Goal: Task Accomplishment & Management: Complete application form

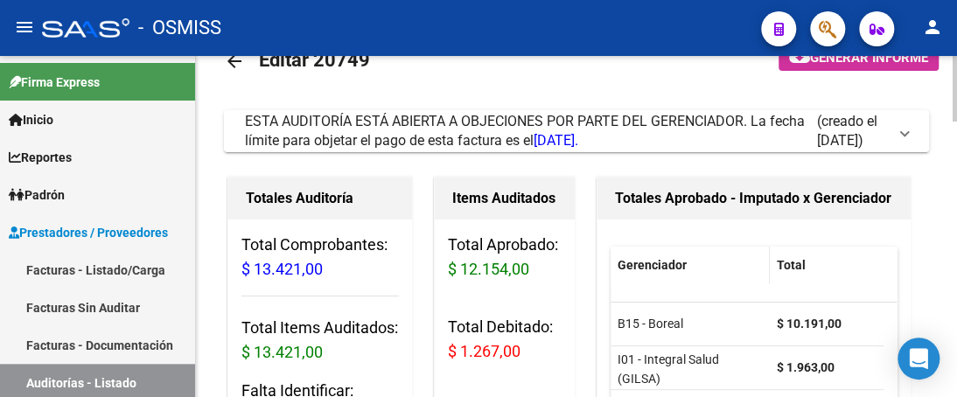
scroll to position [87, 0]
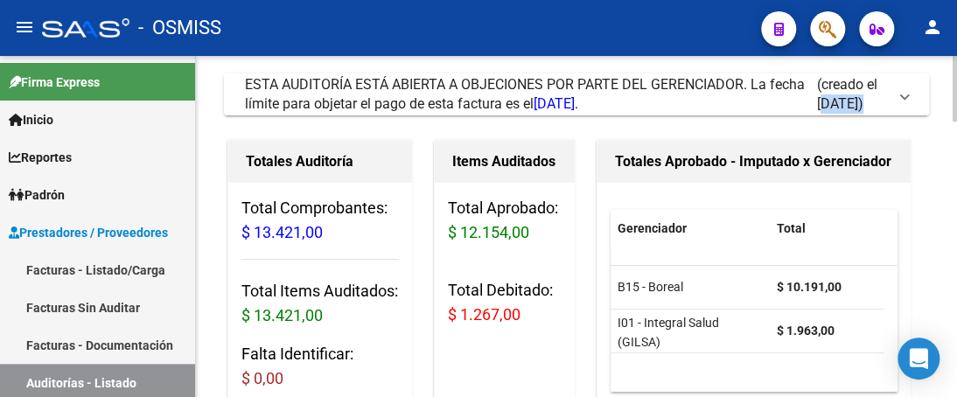
click at [900, 93] on mat-expansion-panel-header "ESTA AUDITORÍA ESTÁ ABIERTA A OBJECIONES POR PARTE DEL GERENCIADOR. La fecha lí…" at bounding box center [576, 94] width 705 height 42
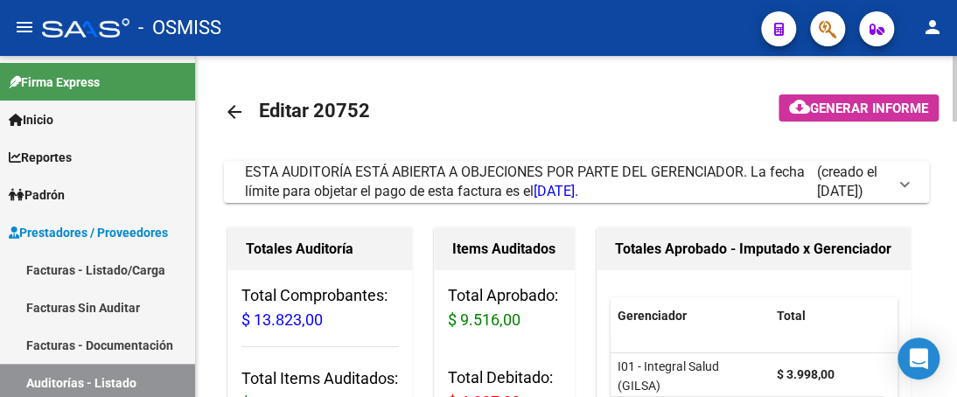
scroll to position [87, 0]
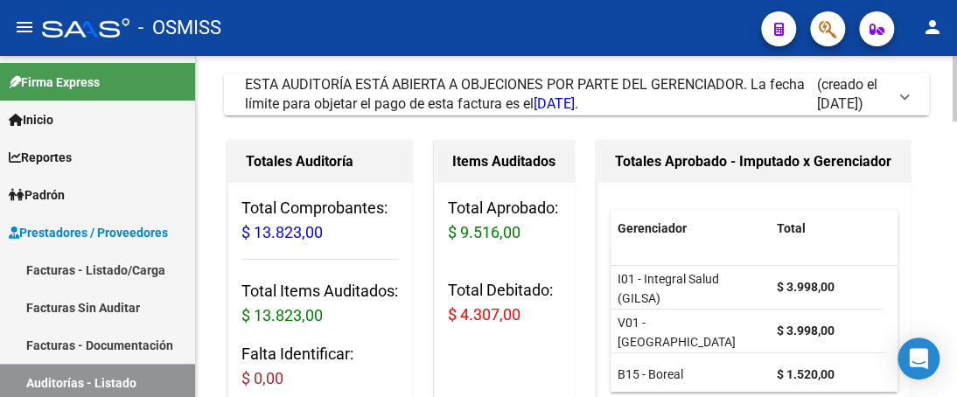
click at [905, 97] on span at bounding box center [904, 94] width 7 height 19
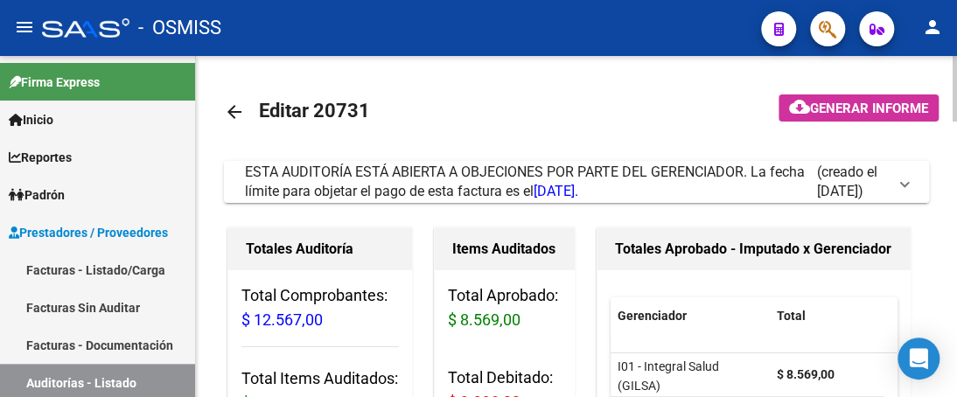
click at [901, 180] on span at bounding box center [904, 181] width 7 height 19
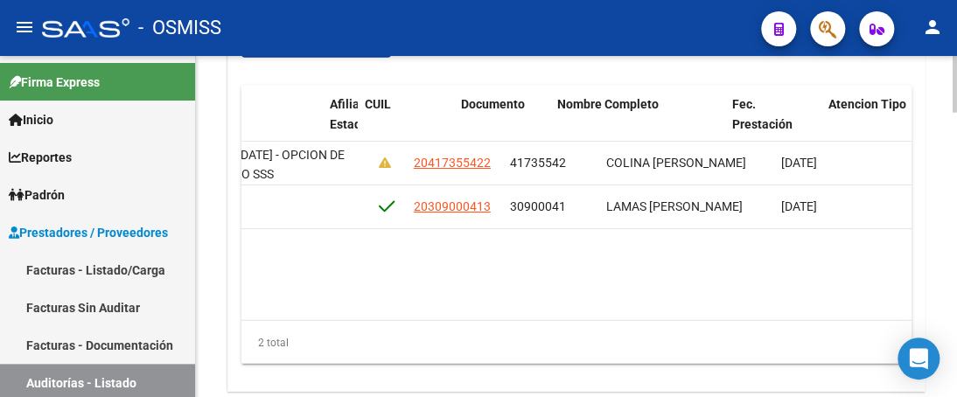
scroll to position [0, 1430]
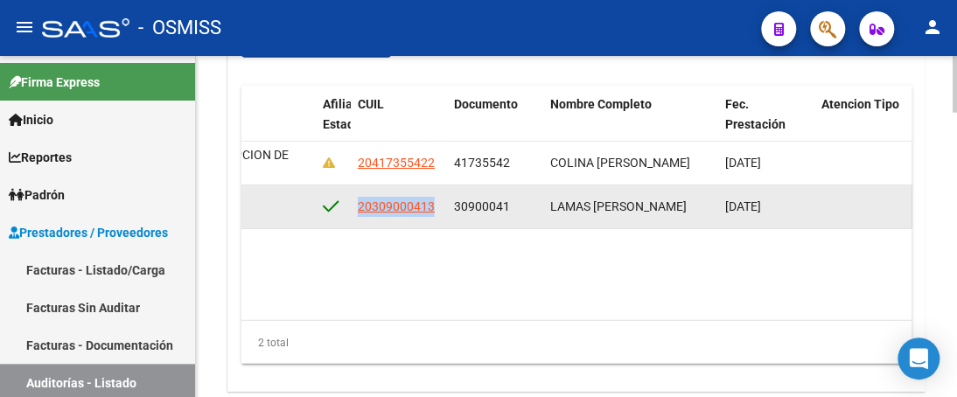
drag, startPoint x: 353, startPoint y: 207, endPoint x: 440, endPoint y: 190, distance: 88.3
click at [440, 190] on datatable-body-cell "20309000413" at bounding box center [399, 206] width 96 height 43
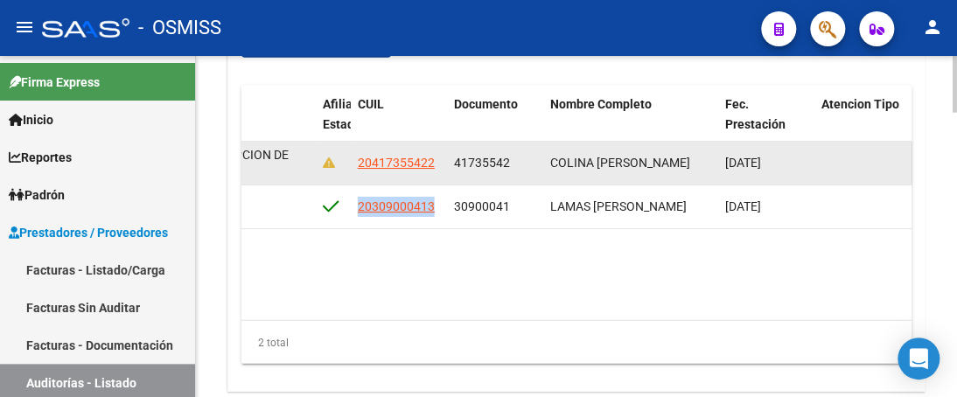
copy span "20309000413"
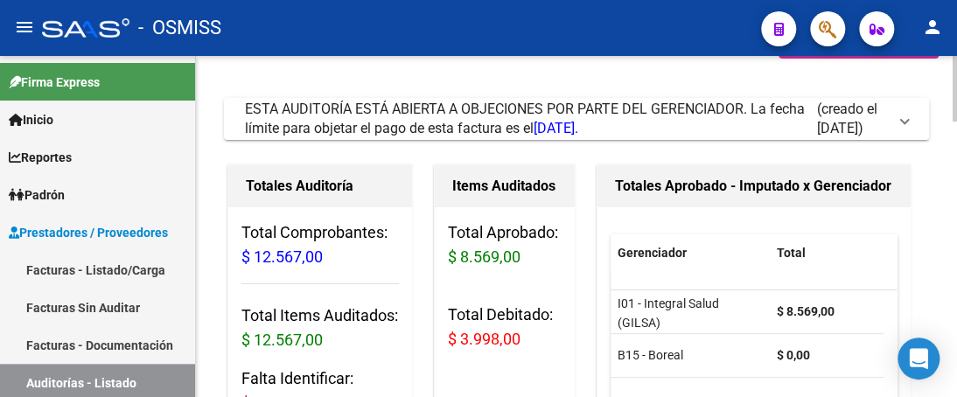
scroll to position [87, 0]
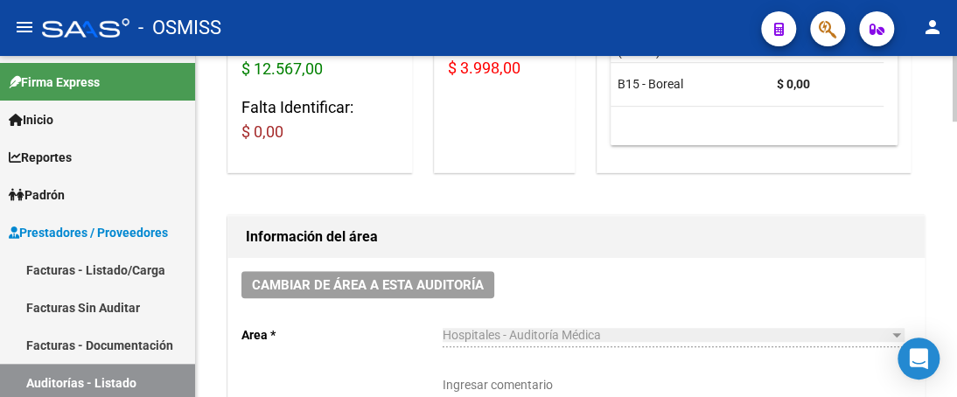
click at [956, 159] on html "menu - OSMISS person Firma Express Inicio Calendario SSS Instructivos Contacto …" at bounding box center [478, 198] width 957 height 397
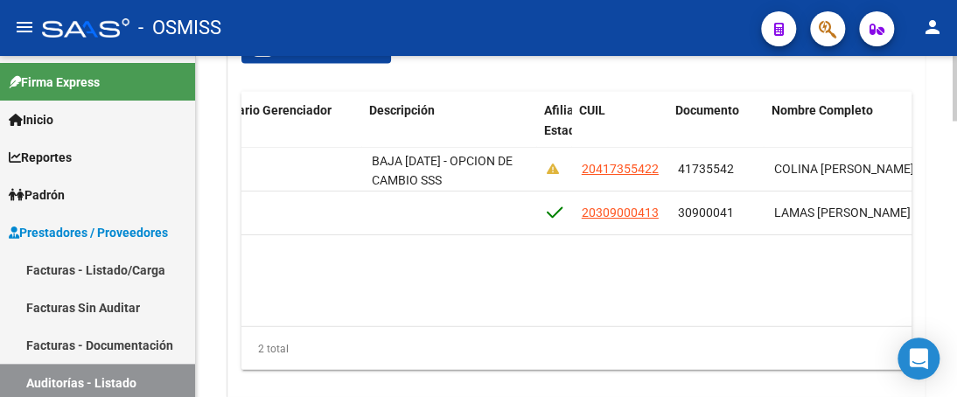
scroll to position [0, 1209]
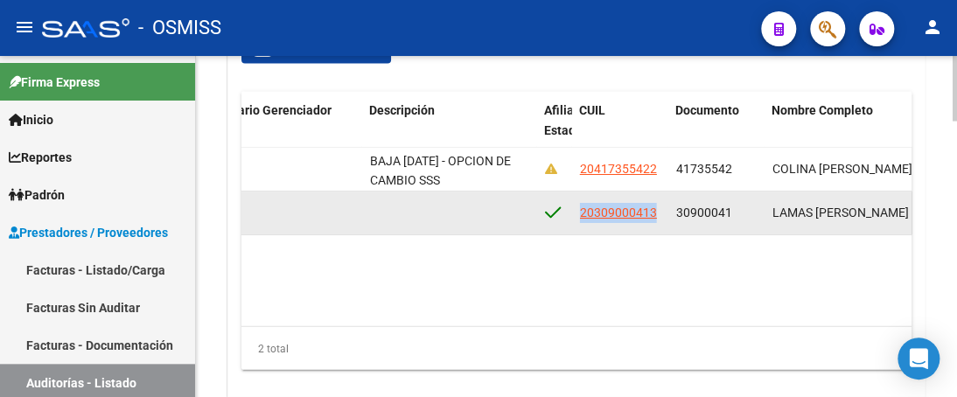
drag, startPoint x: 578, startPoint y: 210, endPoint x: 654, endPoint y: 216, distance: 76.3
click at [654, 216] on div "20309000413" at bounding box center [620, 213] width 82 height 20
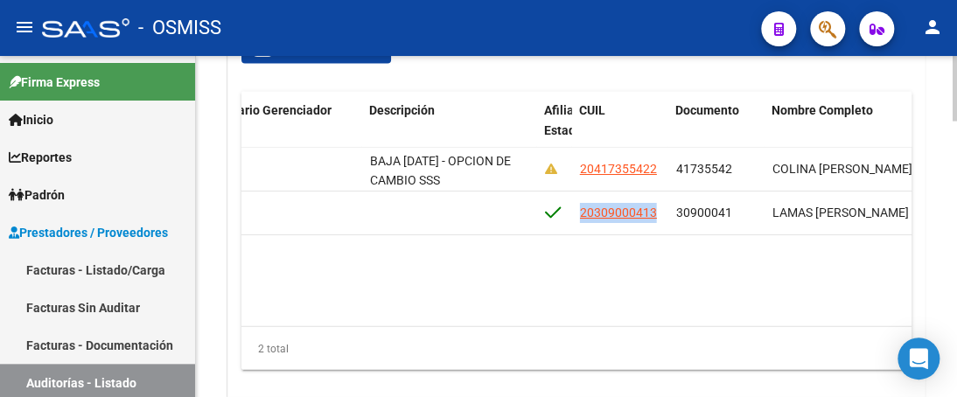
copy span "20309000413"
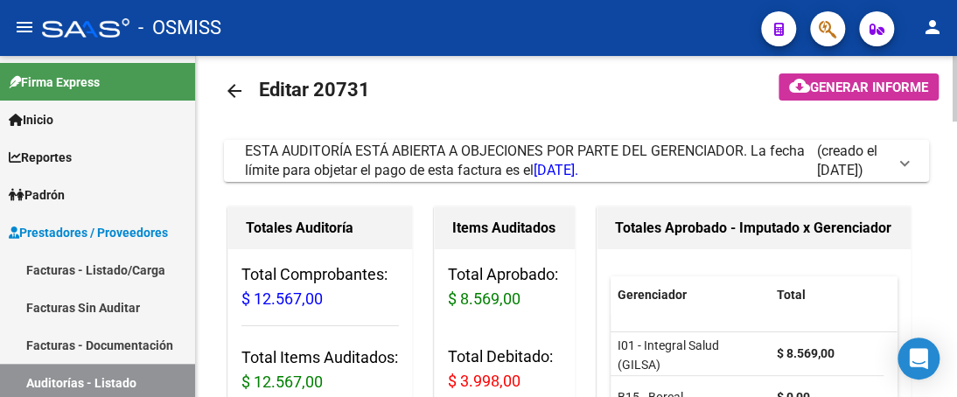
scroll to position [0, 0]
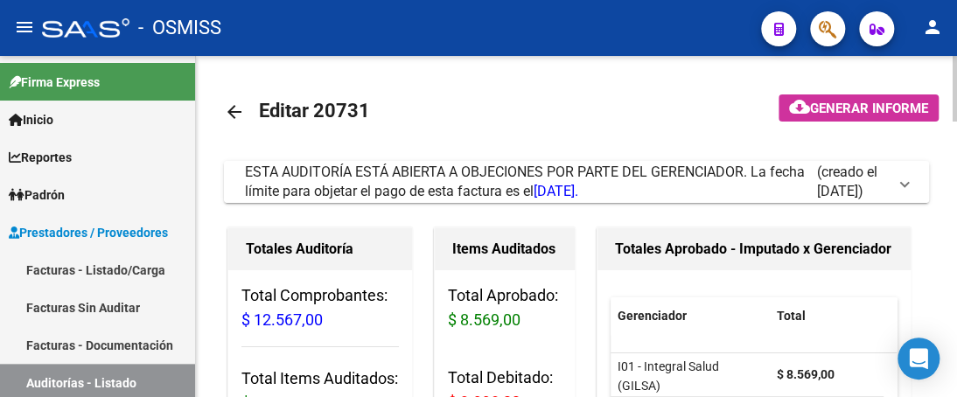
click at [906, 185] on span at bounding box center [904, 181] width 7 height 19
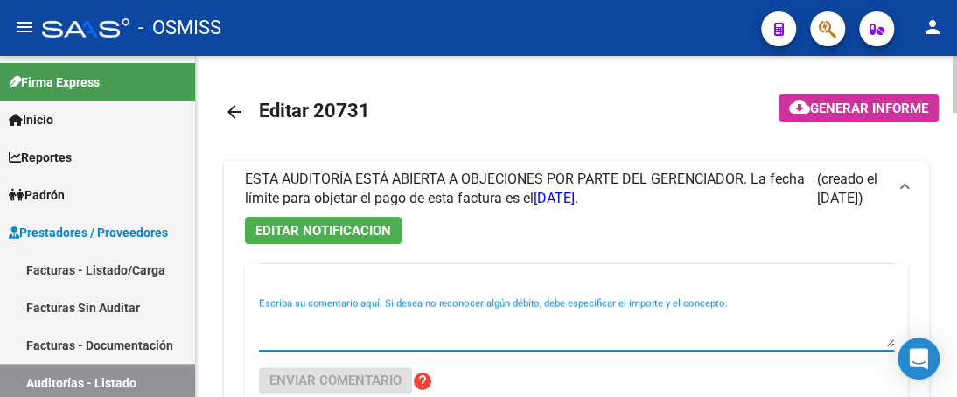
click at [353, 343] on textarea "Escriba su comentario aquí. Si desea no reconocer algún débito, debe especifica…" at bounding box center [576, 329] width 635 height 35
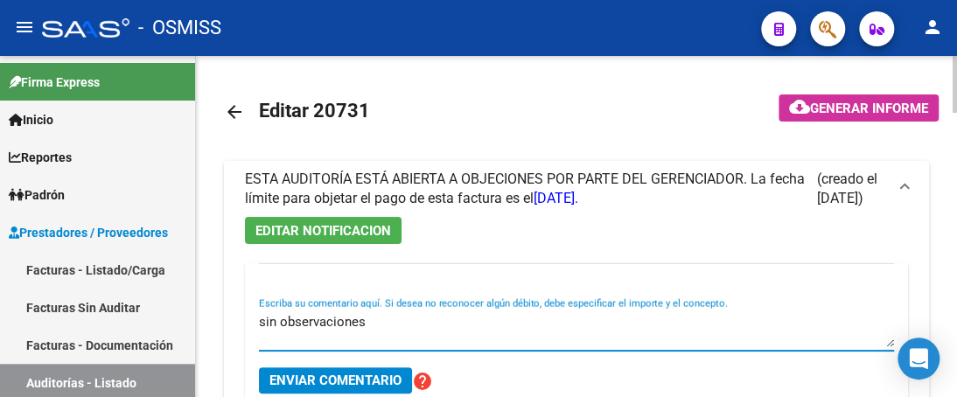
type textarea "sin observaciones"
click at [353, 380] on span "Enviar comentario" at bounding box center [335, 381] width 132 height 16
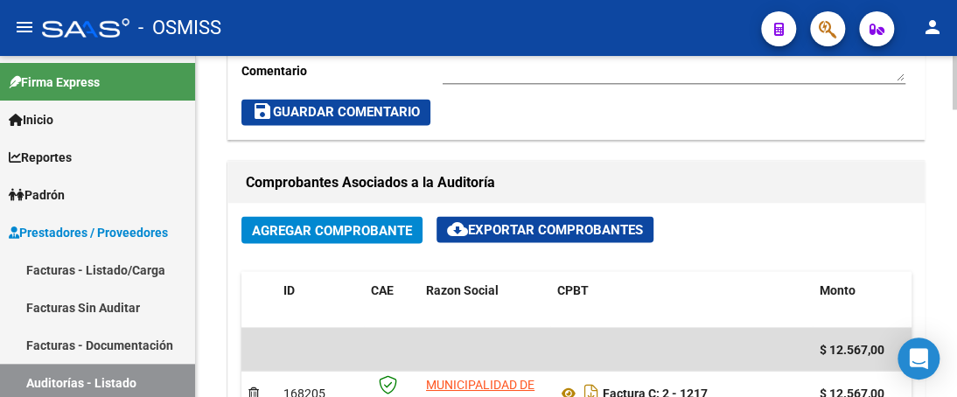
scroll to position [1137, 0]
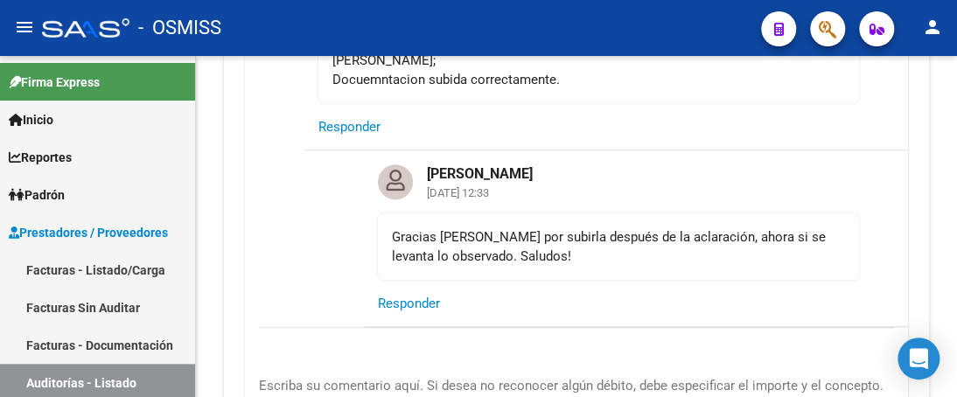
scroll to position [525, 0]
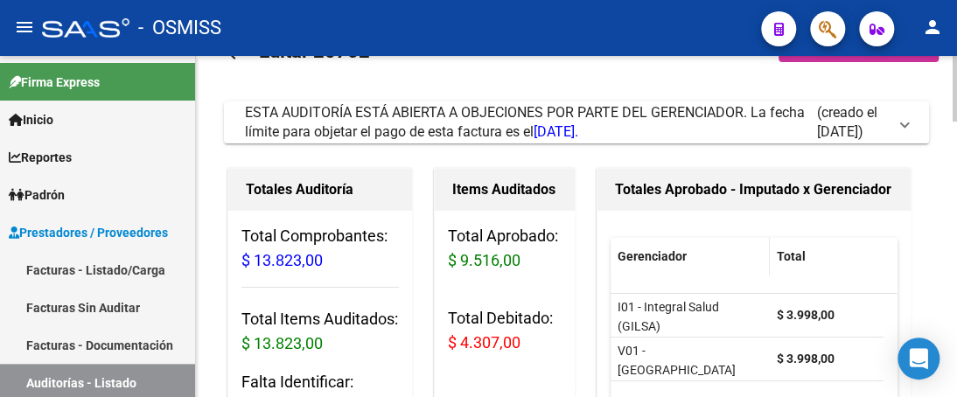
scroll to position [87, 0]
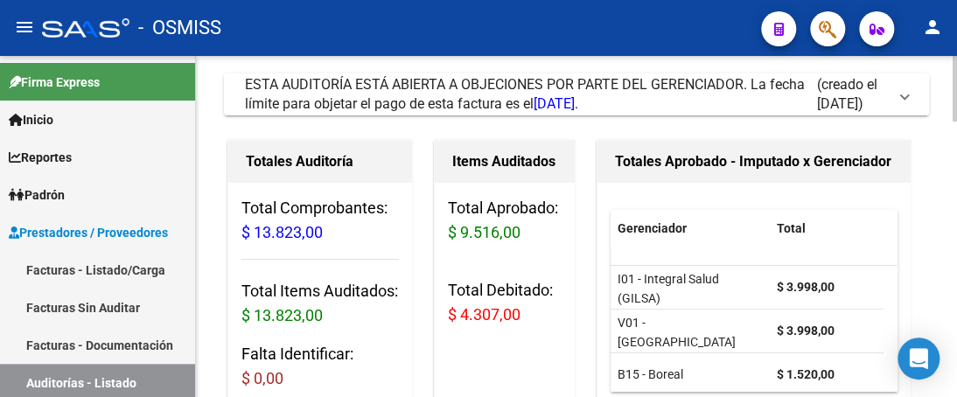
click at [899, 97] on span "ESTA AUDITORÍA ESTÁ ABIERTA A OBJECIONES POR PARTE DEL GERENCIADOR. La fecha lí…" at bounding box center [573, 94] width 656 height 38
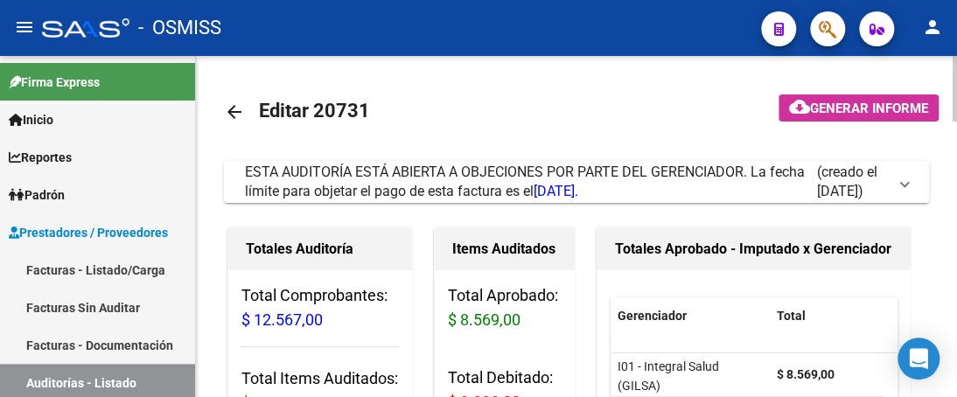
click at [906, 186] on span at bounding box center [904, 181] width 7 height 19
click at [906, 185] on span at bounding box center [904, 181] width 7 height 19
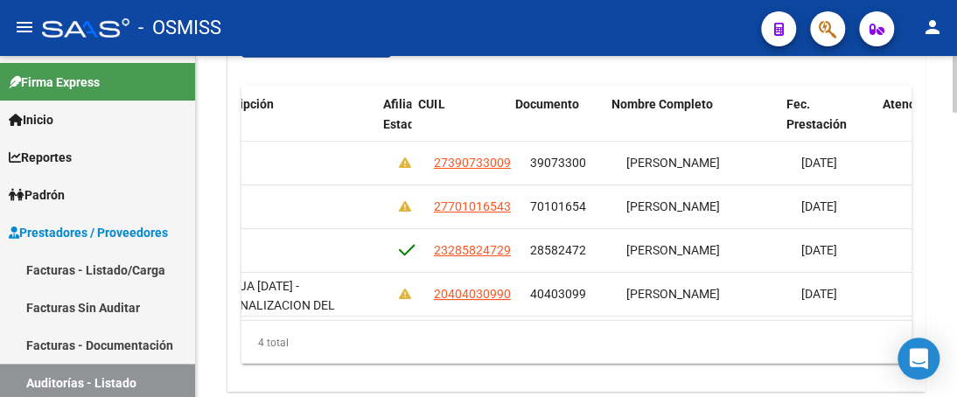
scroll to position [0, 1435]
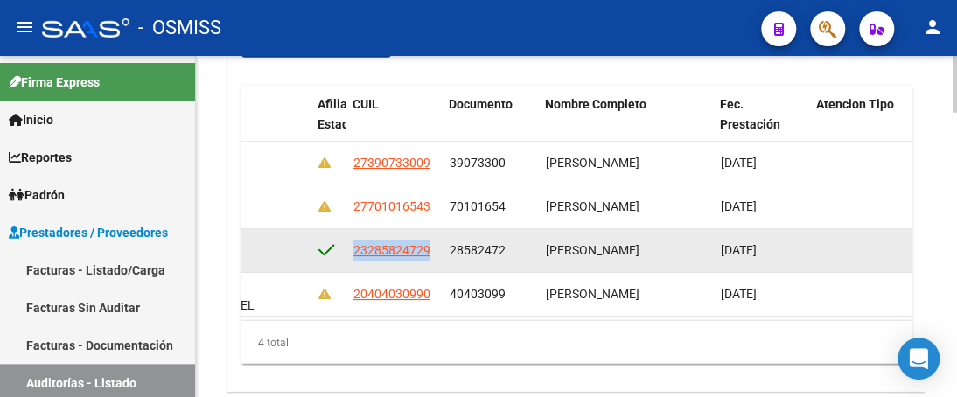
drag, startPoint x: 351, startPoint y: 249, endPoint x: 434, endPoint y: 250, distance: 83.1
click at [434, 250] on datatable-body-cell "23285824729" at bounding box center [394, 250] width 96 height 43
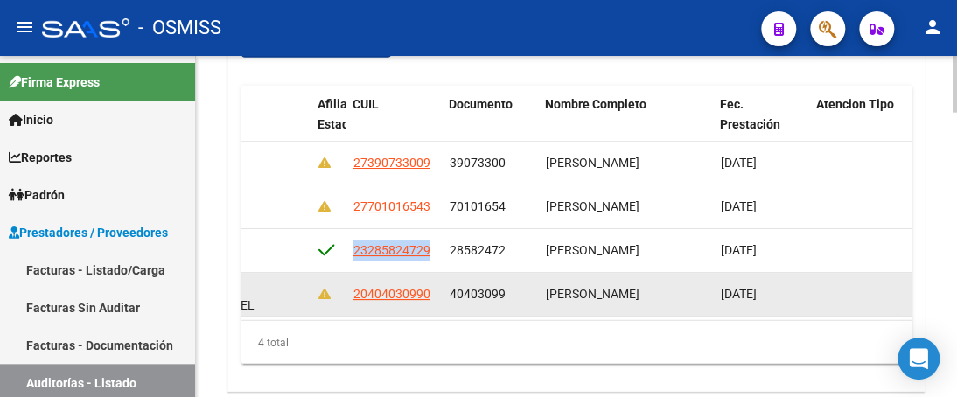
copy span "23285824729"
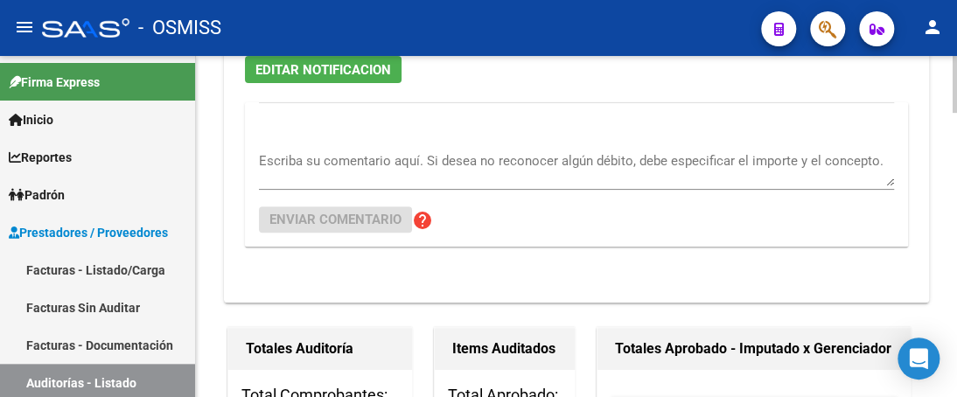
scroll to position [90, 0]
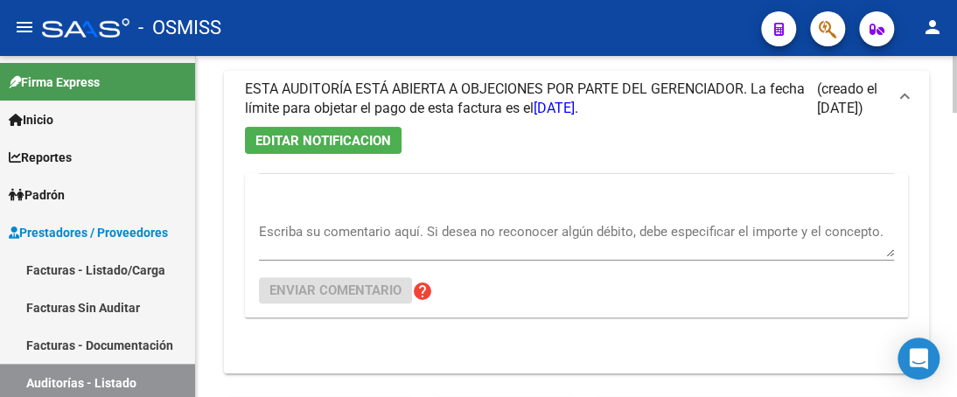
click at [283, 257] on div "Escriba su comentario aquí. Si desea no reconocer algún débito, debe especifica…" at bounding box center [576, 233] width 635 height 53
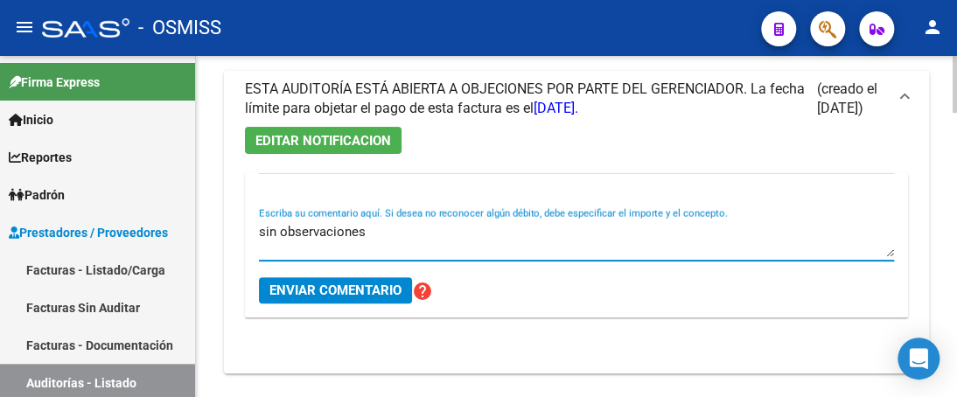
type textarea "sin observaciones"
click at [298, 293] on span "Enviar comentario" at bounding box center [335, 291] width 132 height 16
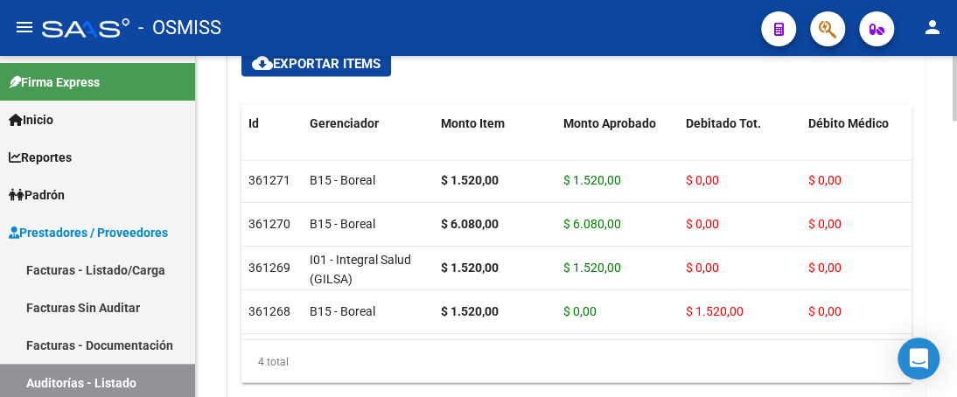
scroll to position [1302, 0]
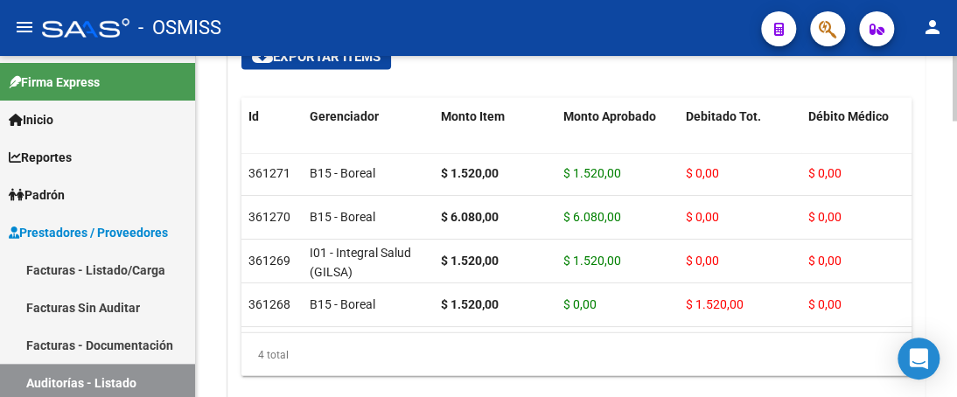
click at [956, 318] on html "menu - OSMISS person Firma Express Inicio Calendario SSS Instructivos Contacto …" at bounding box center [478, 198] width 957 height 397
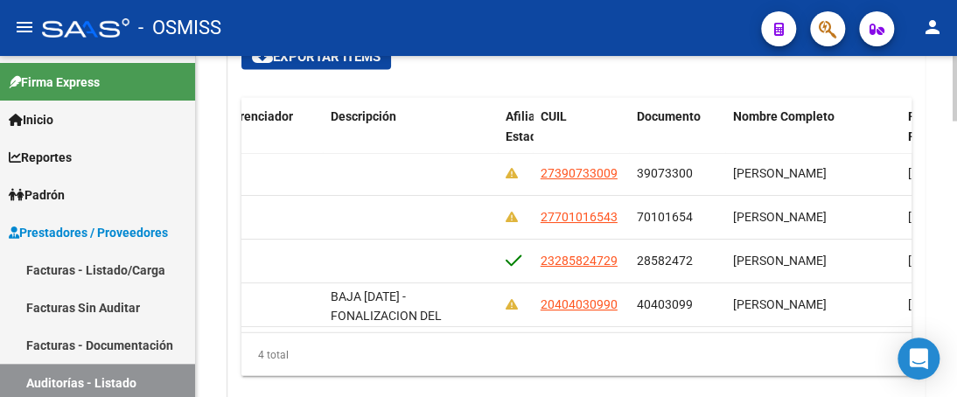
scroll to position [14, 1251]
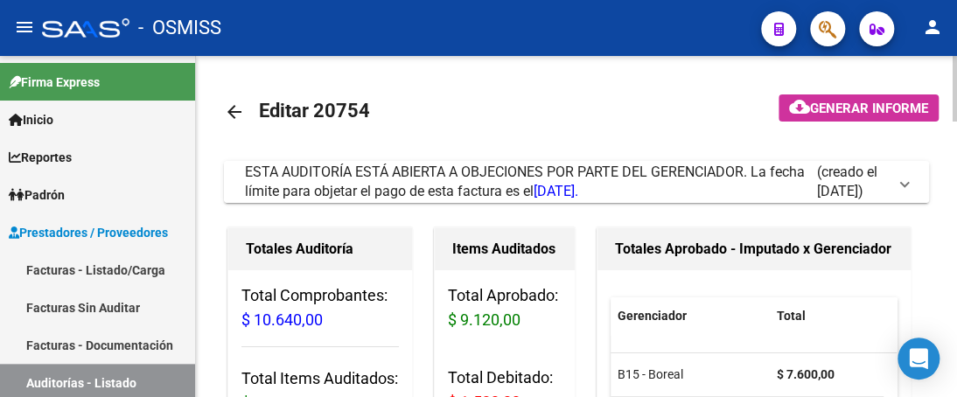
click at [903, 185] on span at bounding box center [904, 181] width 7 height 19
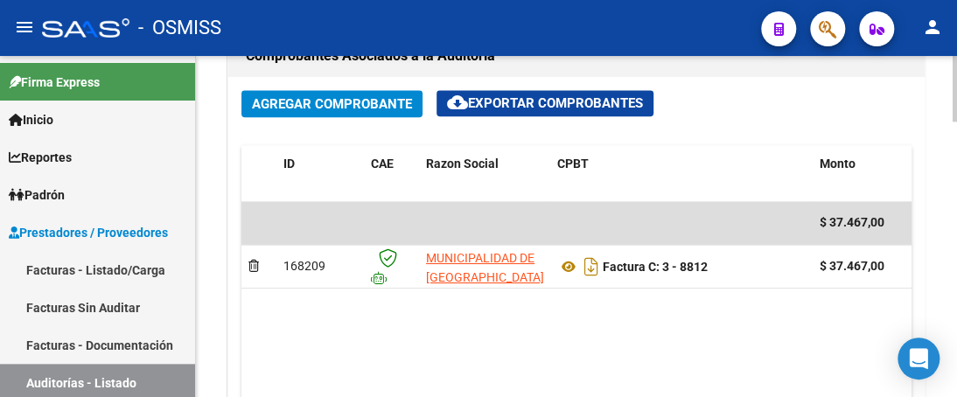
scroll to position [875, 0]
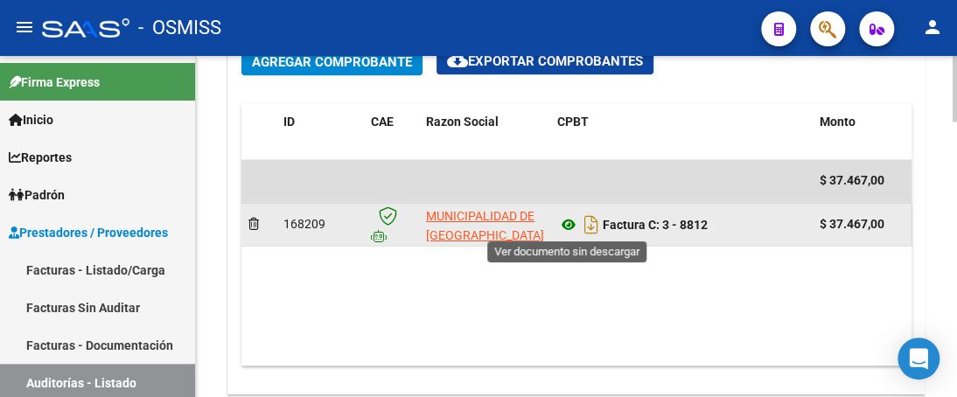
click at [569, 223] on icon at bounding box center [568, 224] width 23 height 21
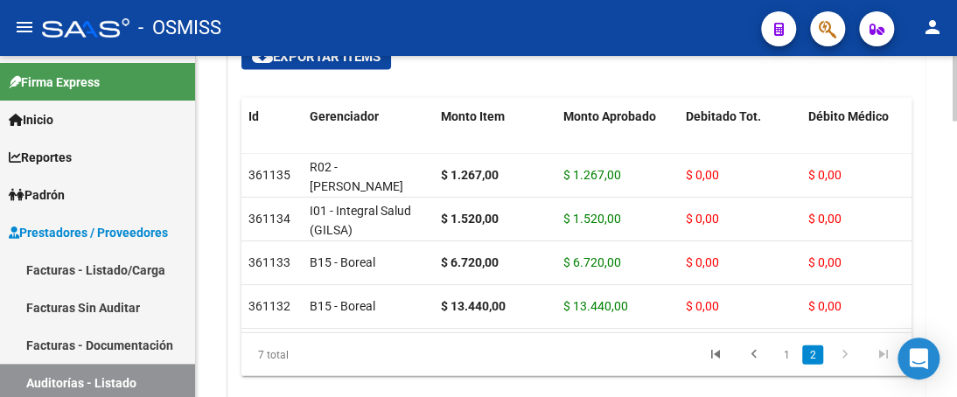
scroll to position [1312, 0]
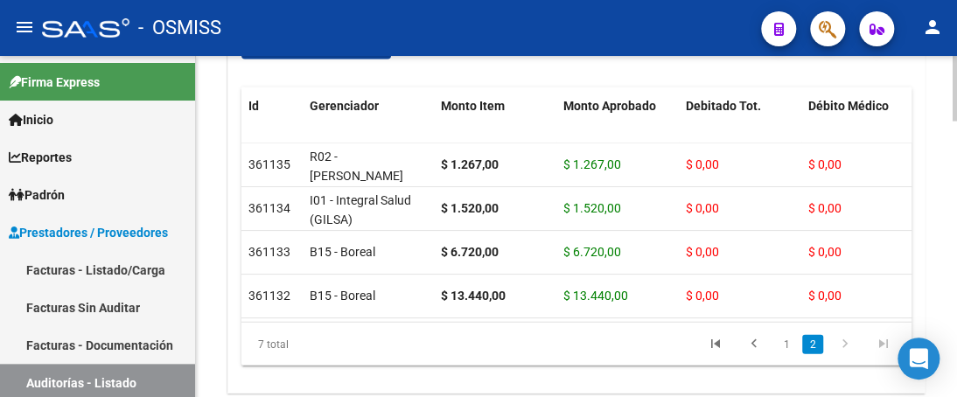
click at [956, 321] on html "menu - OSMISS person Firma Express Inicio Calendario SSS Instructivos Contacto …" at bounding box center [478, 198] width 957 height 397
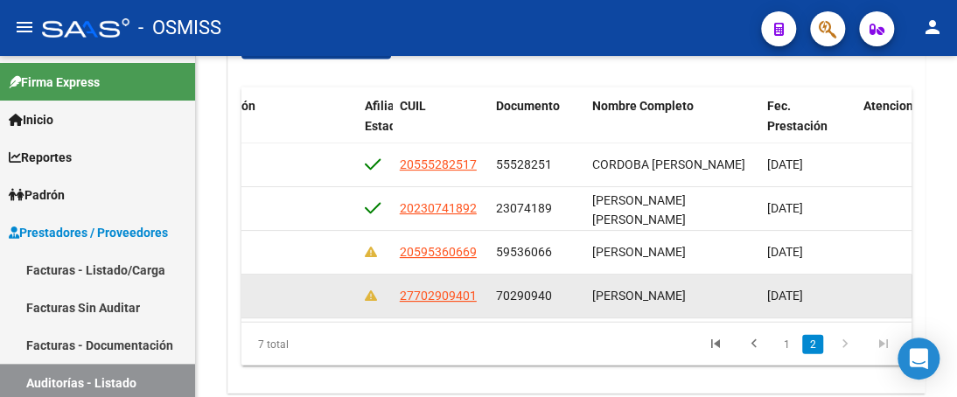
scroll to position [87, 1382]
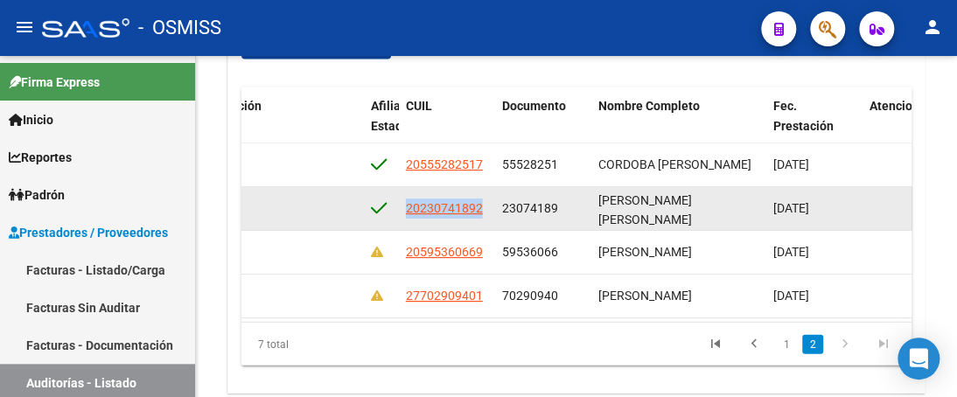
drag, startPoint x: 402, startPoint y: 208, endPoint x: 485, endPoint y: 212, distance: 83.2
click at [485, 212] on datatable-body-cell "20230741892" at bounding box center [447, 208] width 96 height 43
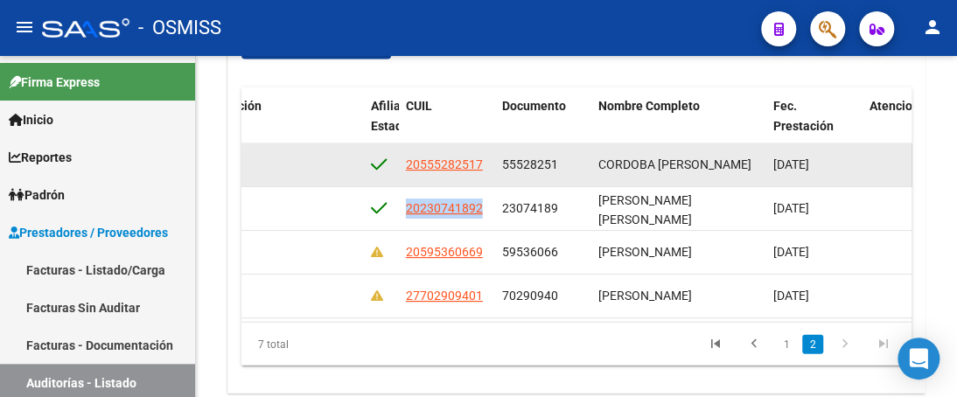
copy span "20230741892"
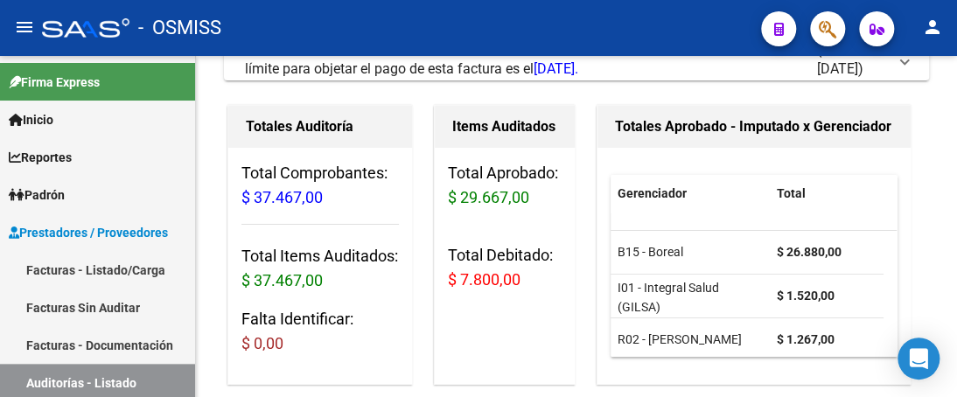
scroll to position [0, 0]
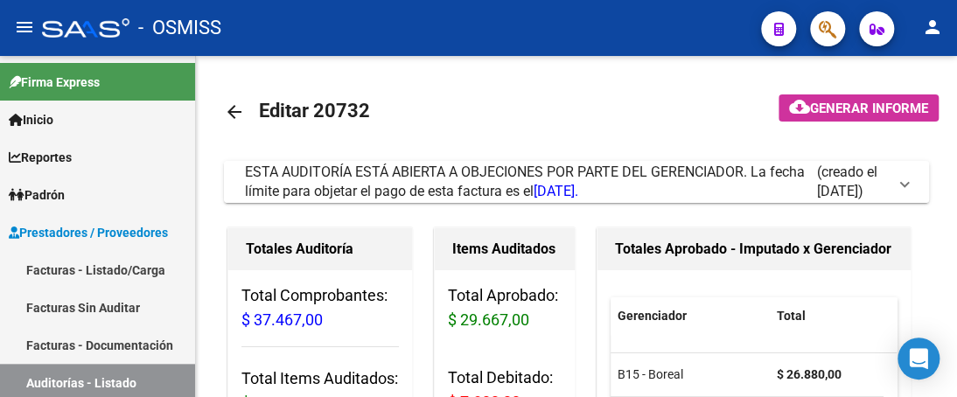
click at [904, 181] on span at bounding box center [904, 181] width 7 height 19
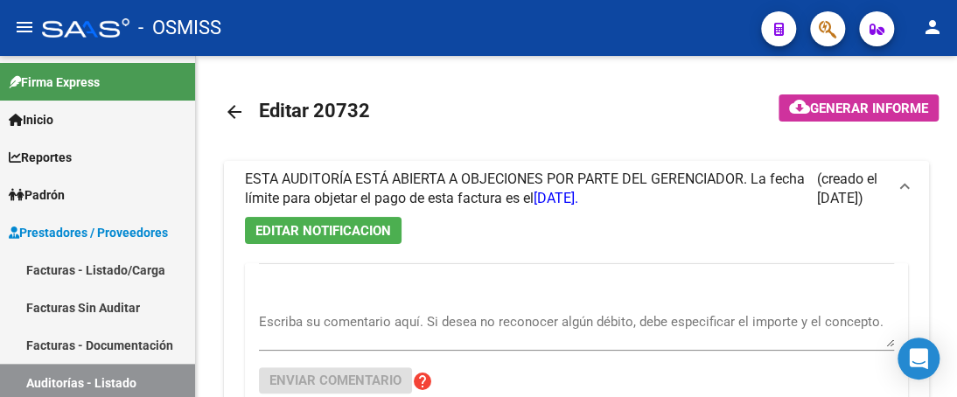
click at [297, 342] on textarea "Escriba su comentario aquí. Si desea no reconocer algún débito, debe especifica…" at bounding box center [576, 329] width 635 height 35
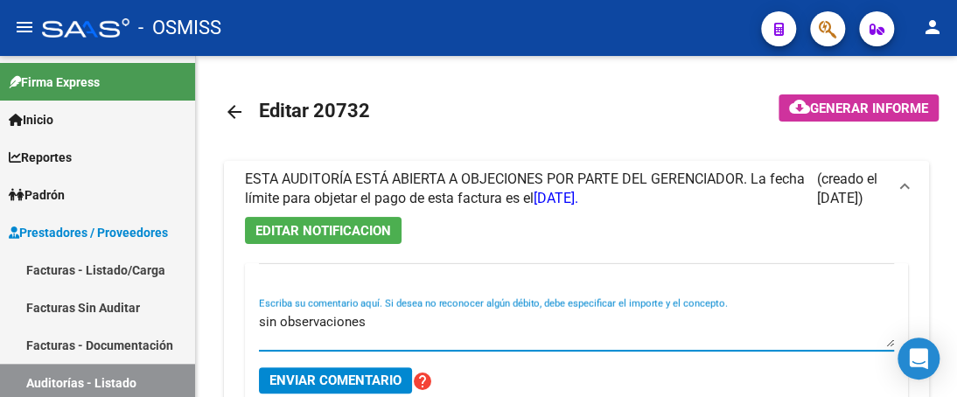
type textarea "sin observaciones"
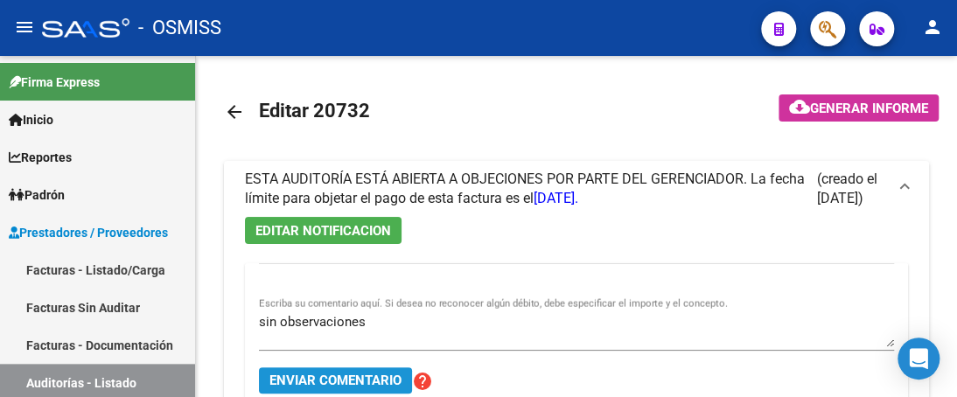
click at [311, 377] on span "Enviar comentario" at bounding box center [335, 381] width 132 height 16
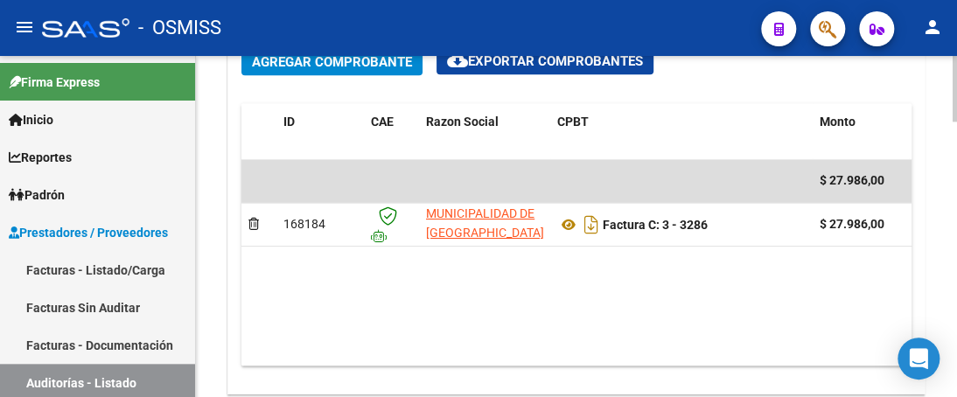
scroll to position [962, 0]
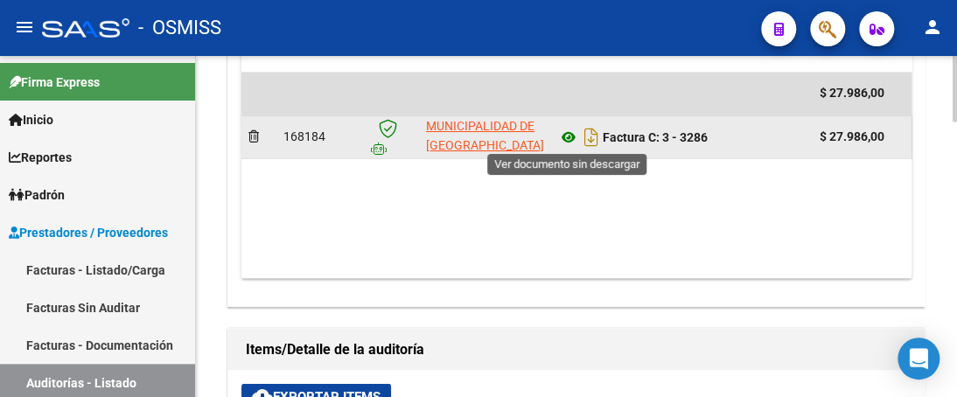
click at [568, 136] on icon at bounding box center [568, 137] width 23 height 21
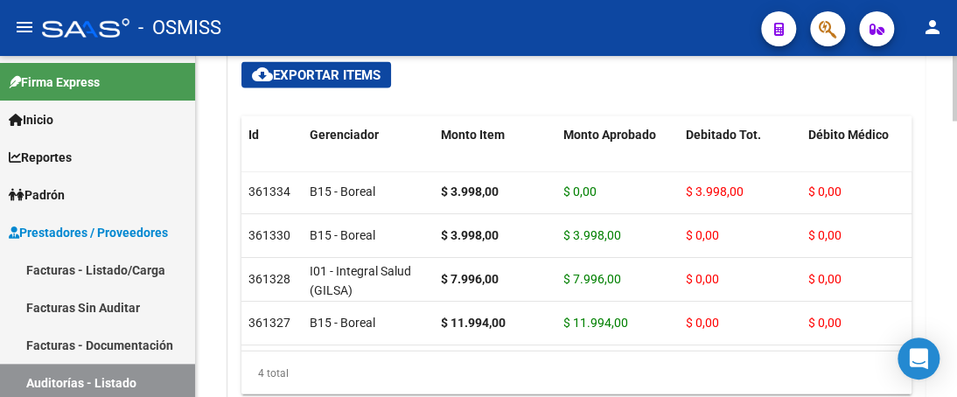
scroll to position [1291, 0]
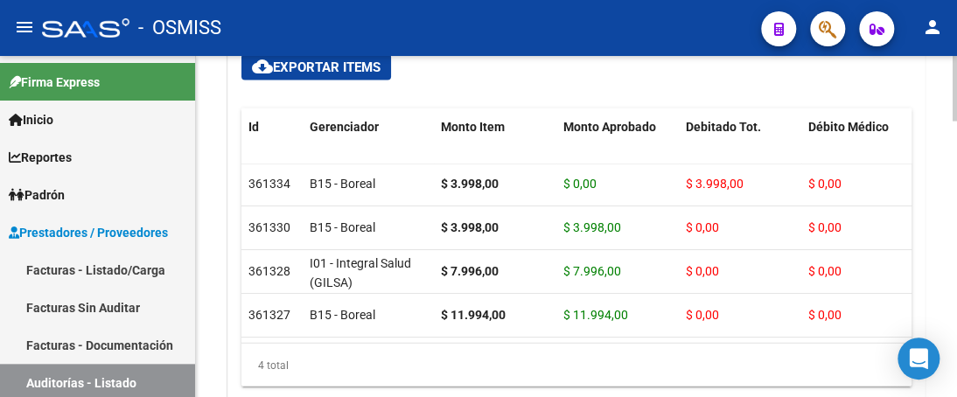
click at [954, 331] on div at bounding box center [955, 337] width 4 height 66
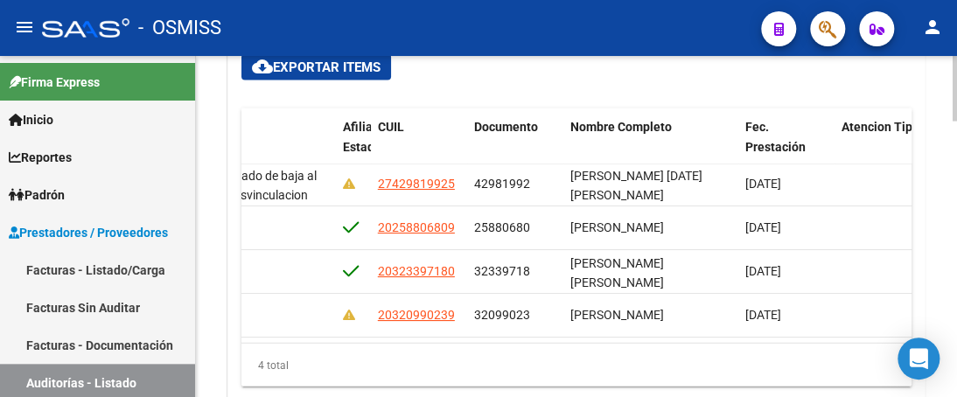
scroll to position [14, 1445]
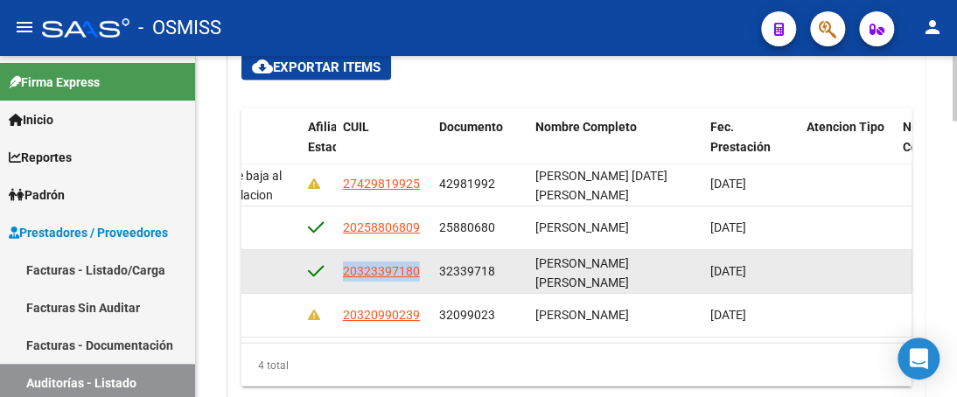
drag, startPoint x: 343, startPoint y: 255, endPoint x: 420, endPoint y: 255, distance: 77.0
click at [420, 262] on div "20323397180" at bounding box center [384, 272] width 82 height 20
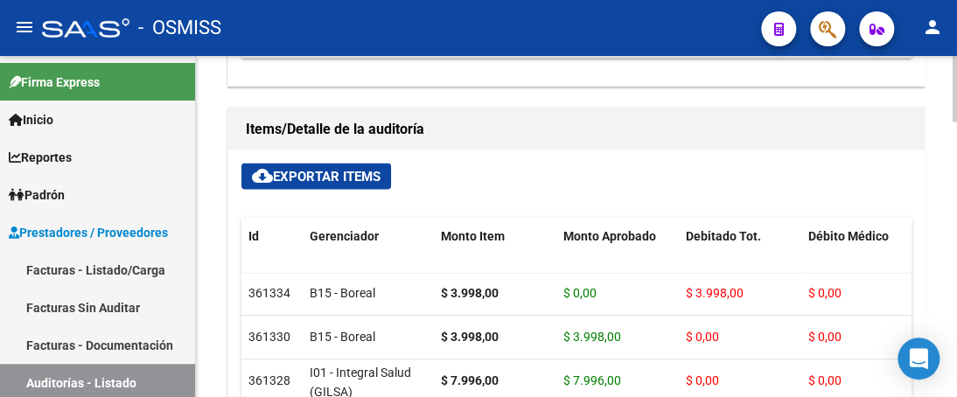
scroll to position [1190, 0]
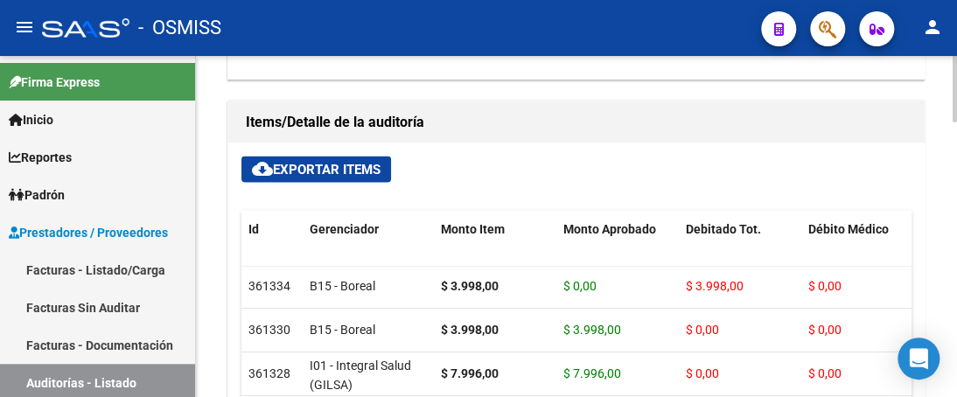
click at [954, 294] on div at bounding box center [955, 318] width 4 height 66
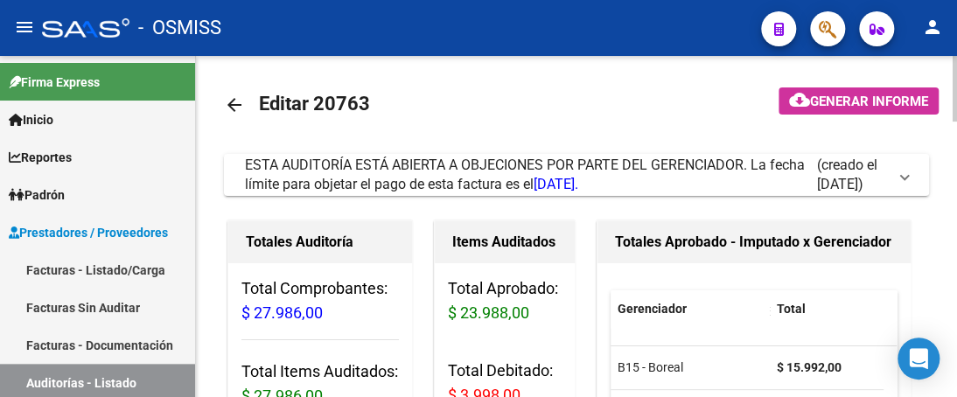
scroll to position [0, 0]
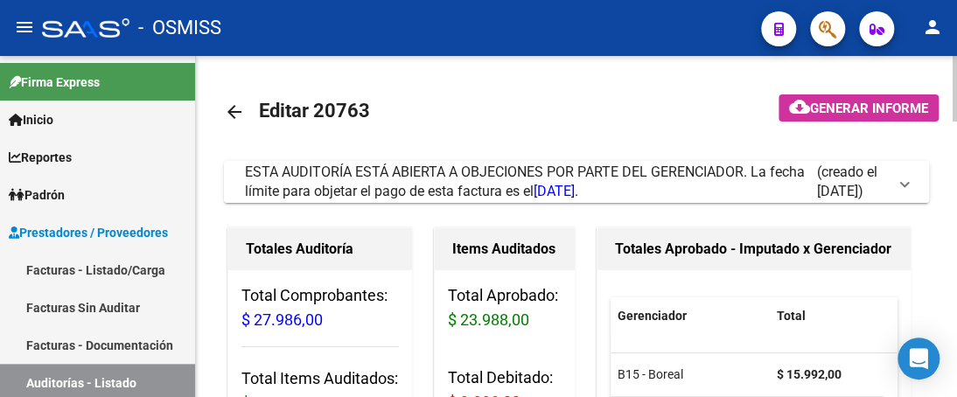
click at [901, 179] on span at bounding box center [904, 181] width 7 height 19
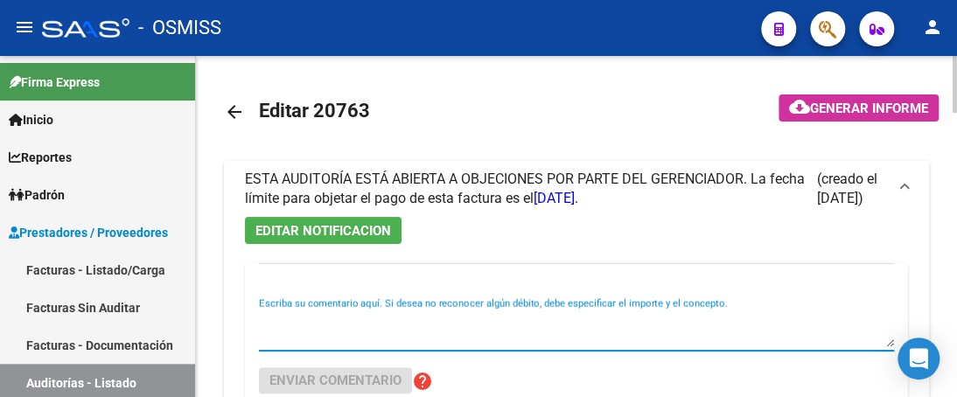
click at [303, 344] on textarea "Escriba su comentario aquí. Si desea no reconocer algún débito, debe especifica…" at bounding box center [576, 329] width 635 height 35
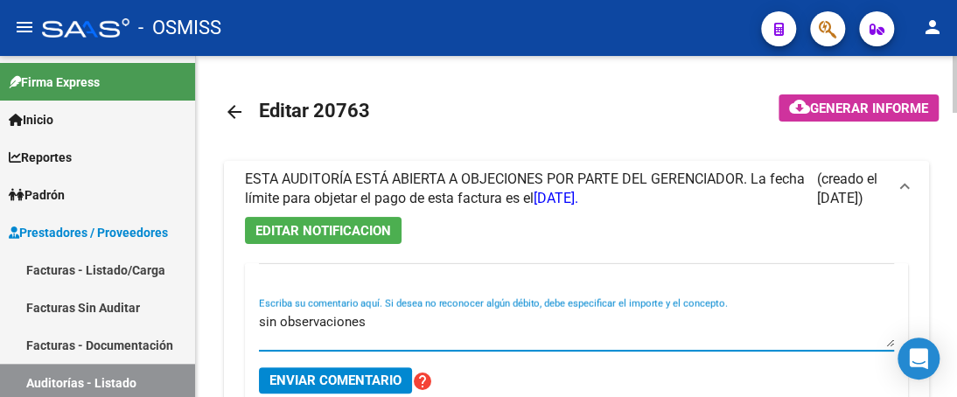
type textarea "sin observaciones"
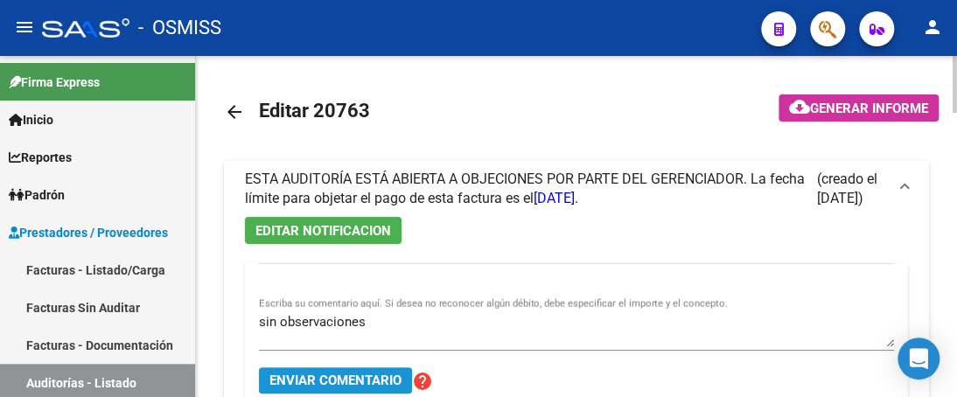
click at [319, 380] on span "Enviar comentario" at bounding box center [335, 381] width 132 height 16
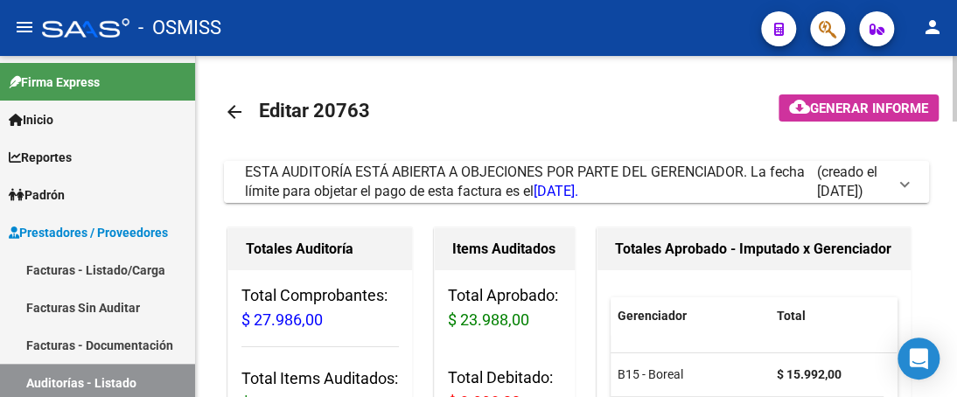
click at [903, 183] on span at bounding box center [904, 181] width 7 height 19
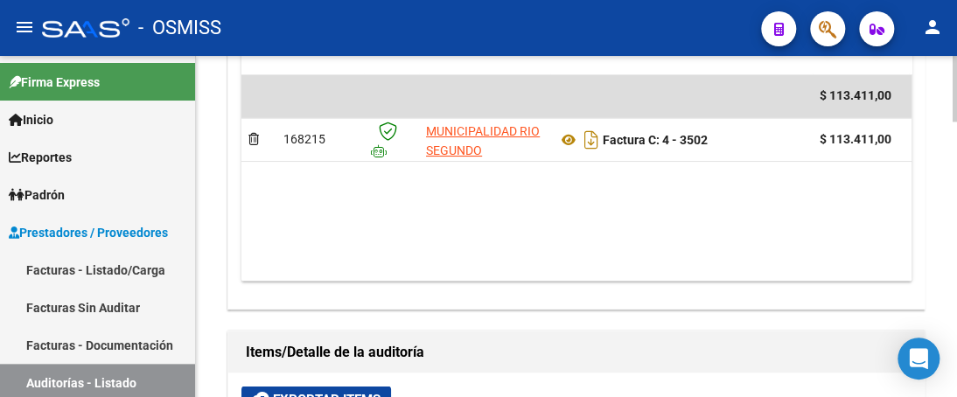
scroll to position [962, 0]
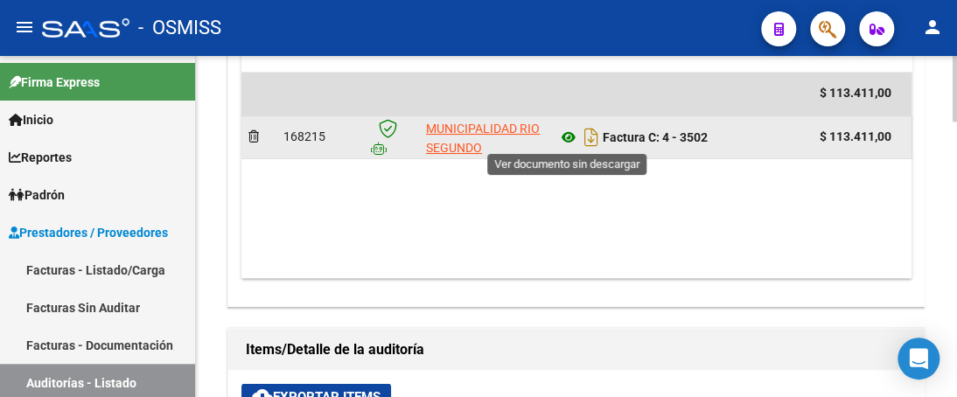
click at [569, 136] on icon at bounding box center [568, 137] width 23 height 21
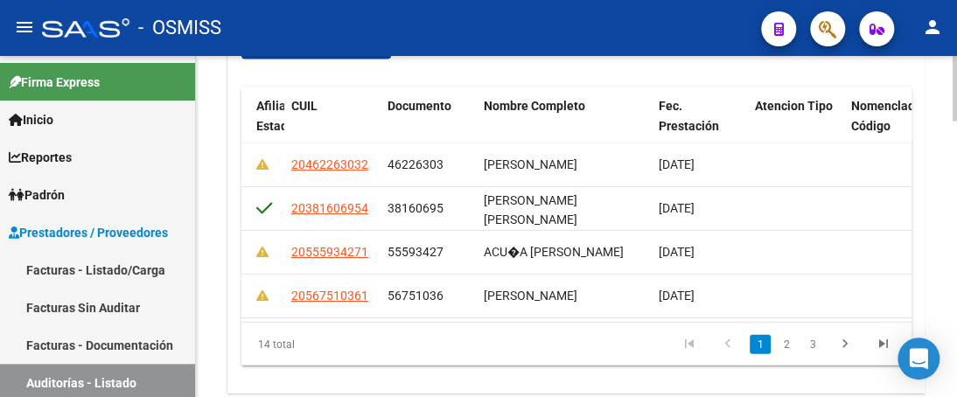
scroll to position [0, 1497]
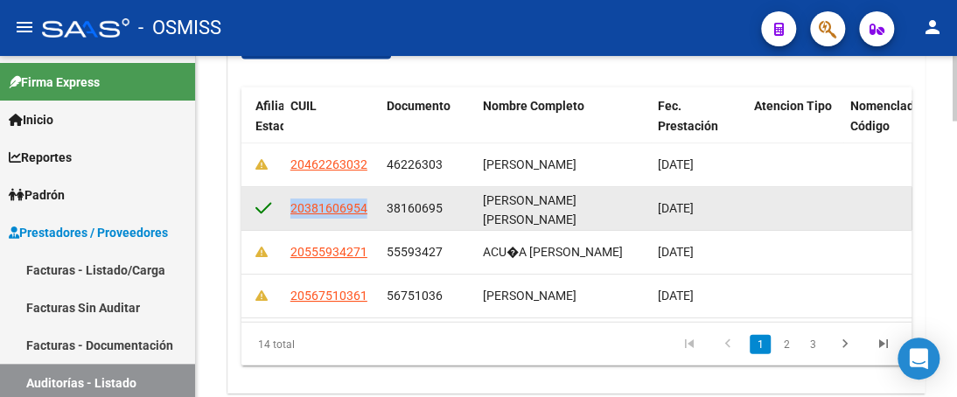
drag, startPoint x: 290, startPoint y: 213, endPoint x: 367, endPoint y: 221, distance: 76.6
click at [367, 221] on datatable-body-cell "20381606954" at bounding box center [331, 208] width 96 height 43
copy span "20381606954"
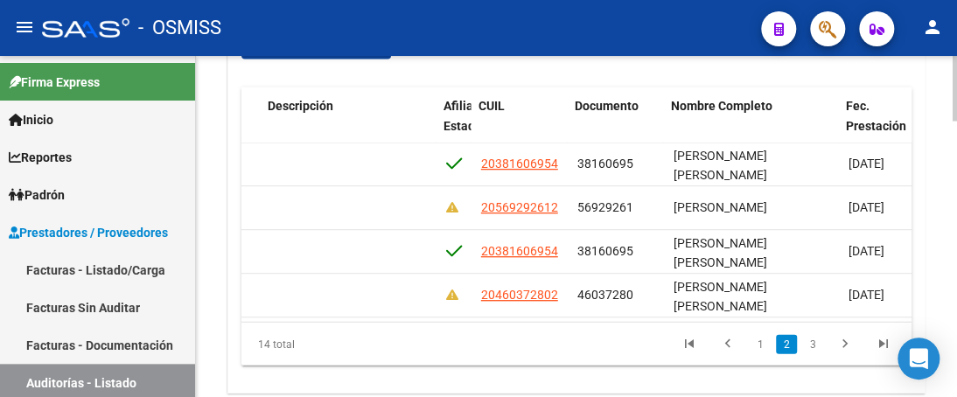
scroll to position [350, 1309]
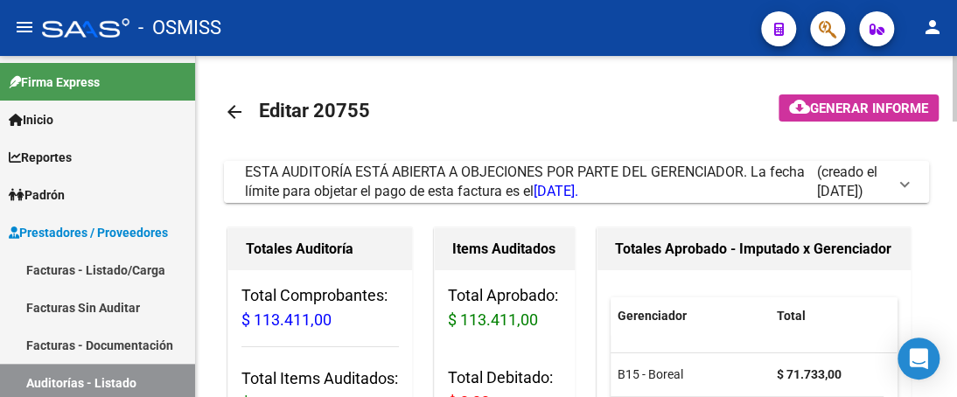
click at [906, 185] on span at bounding box center [904, 181] width 7 height 19
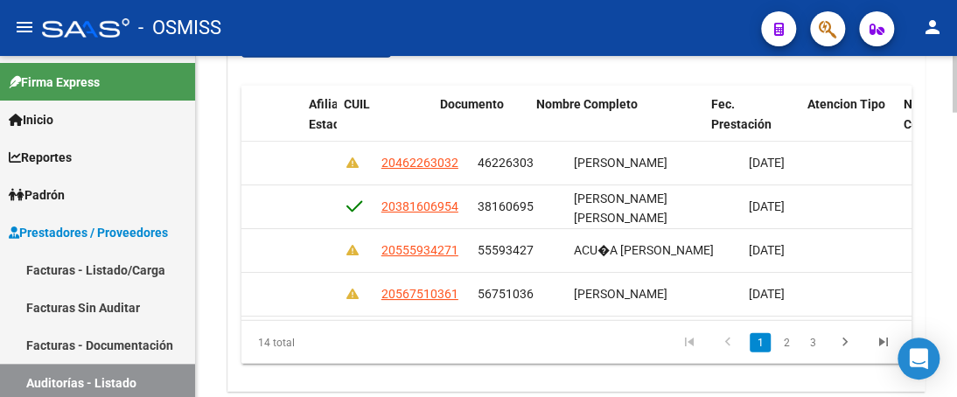
scroll to position [0, 1444]
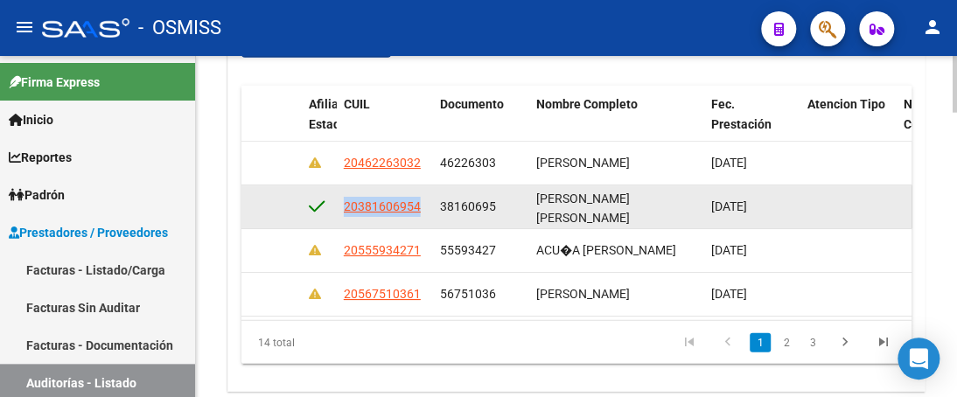
drag, startPoint x: 343, startPoint y: 202, endPoint x: 422, endPoint y: 208, distance: 79.0
click at [422, 208] on div "20381606954" at bounding box center [385, 207] width 82 height 20
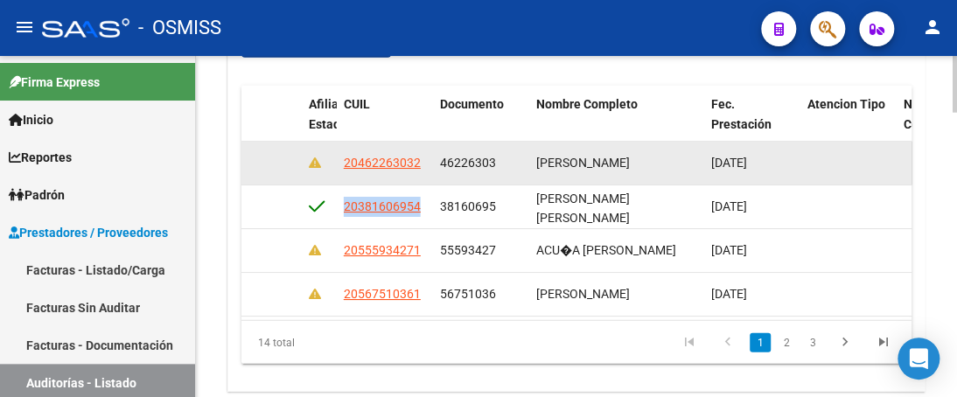
copy span "20381606954"
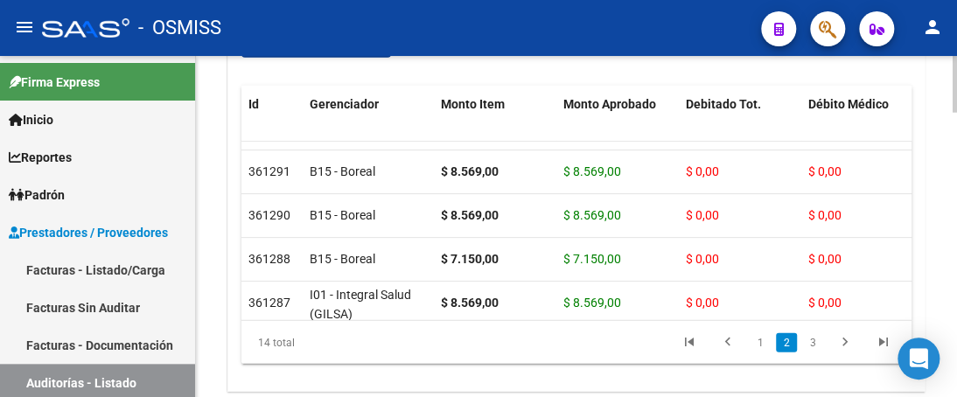
scroll to position [245, 0]
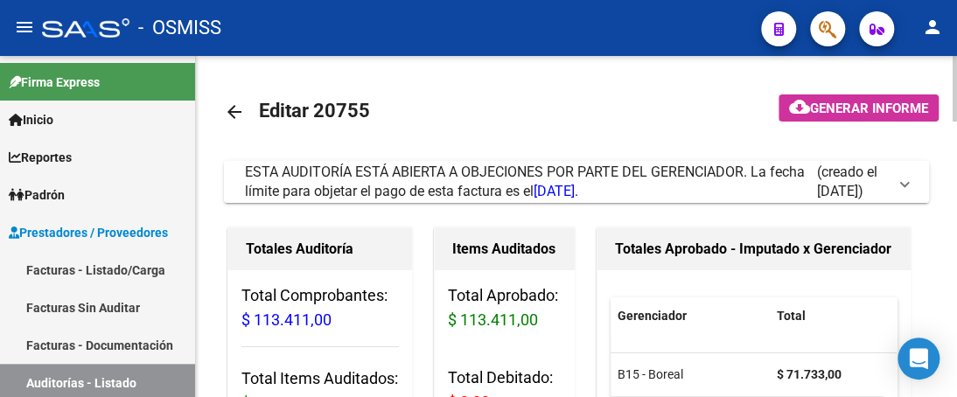
click at [896, 181] on span "ESTA AUDITORÍA ESTÁ ABIERTA A OBJECIONES POR PARTE DEL GERENCIADOR. La fecha lí…" at bounding box center [573, 182] width 656 height 38
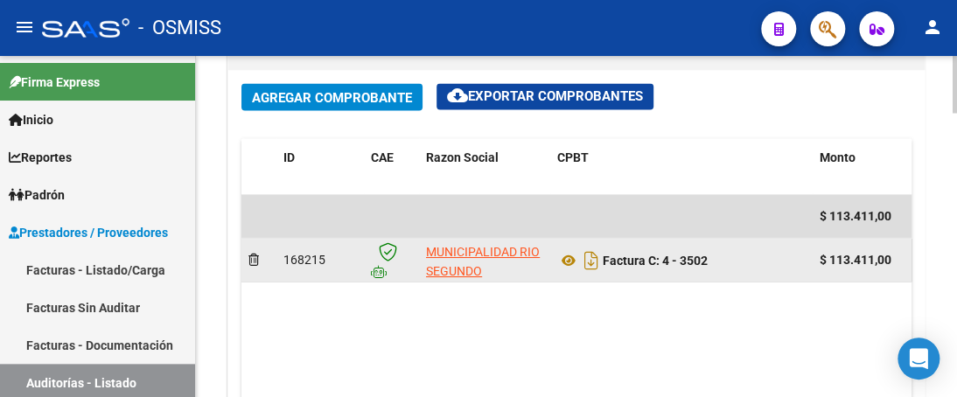
scroll to position [1137, 0]
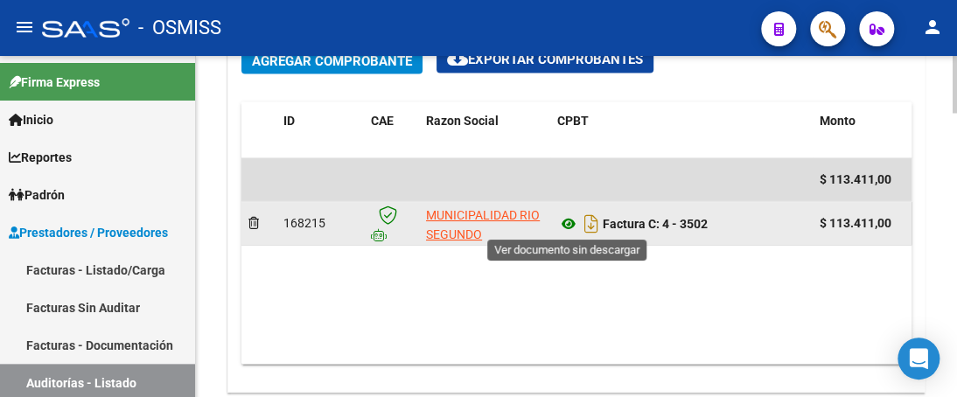
click at [568, 222] on icon at bounding box center [568, 223] width 23 height 21
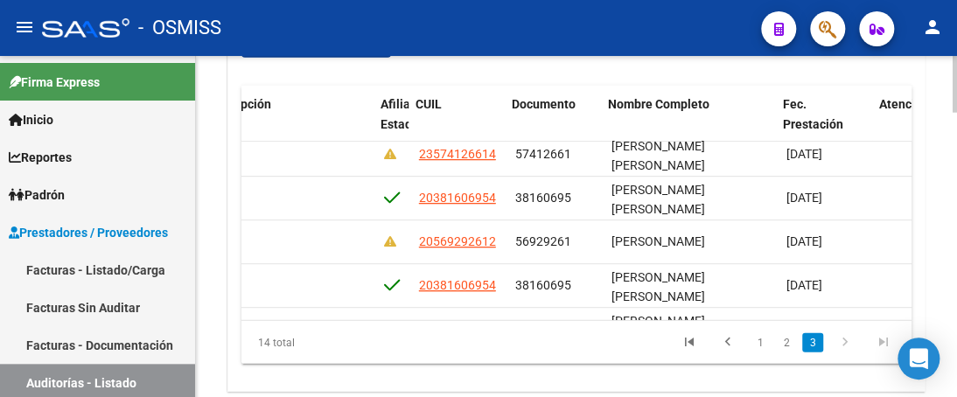
scroll to position [315, 1372]
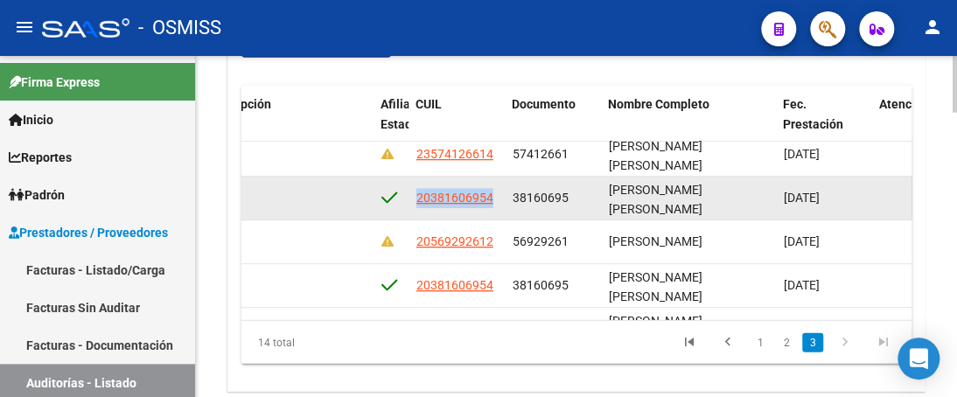
drag, startPoint x: 415, startPoint y: 197, endPoint x: 498, endPoint y: 198, distance: 83.1
click at [498, 198] on datatable-body-cell "20381606954" at bounding box center [457, 198] width 96 height 43
copy span "20381606954"
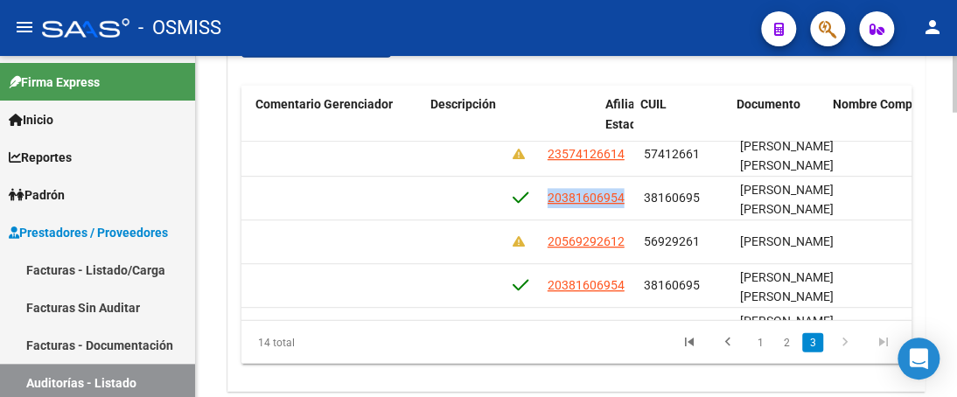
scroll to position [315, 1307]
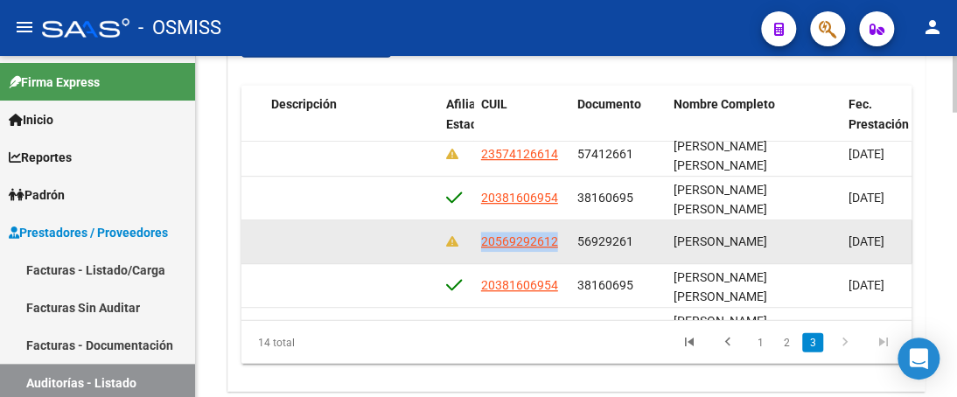
drag, startPoint x: 479, startPoint y: 237, endPoint x: 562, endPoint y: 245, distance: 83.5
click at [562, 245] on div "20569292612" at bounding box center [522, 242] width 82 height 20
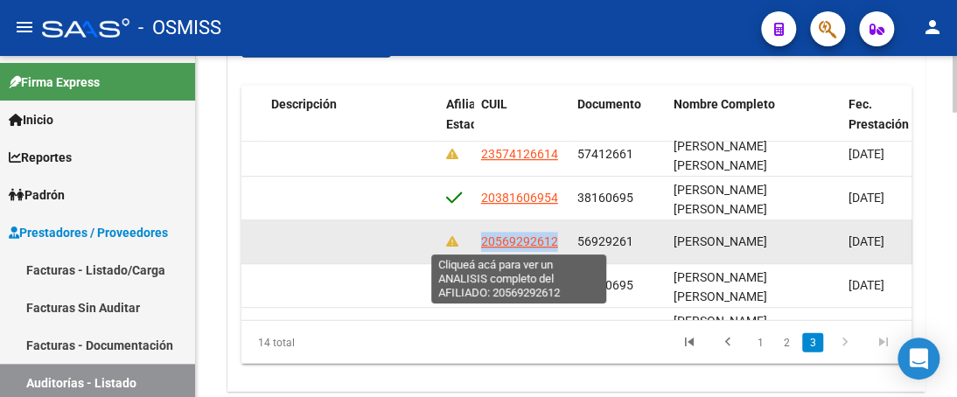
copy span "20569292612"
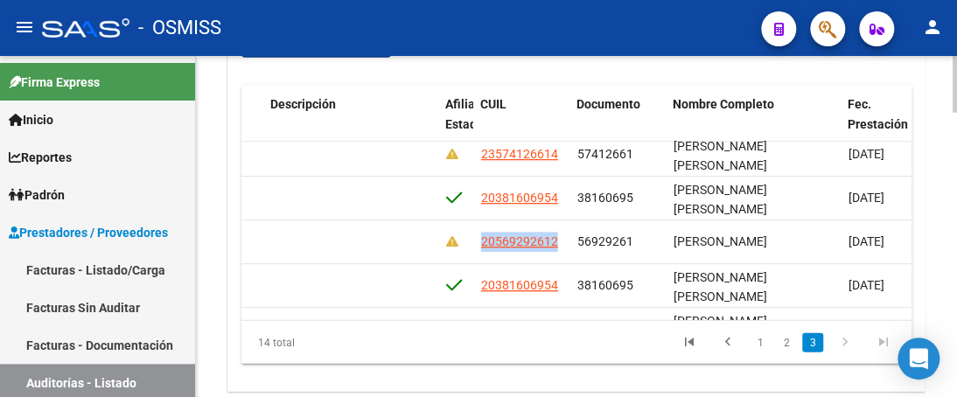
scroll to position [315, 1342]
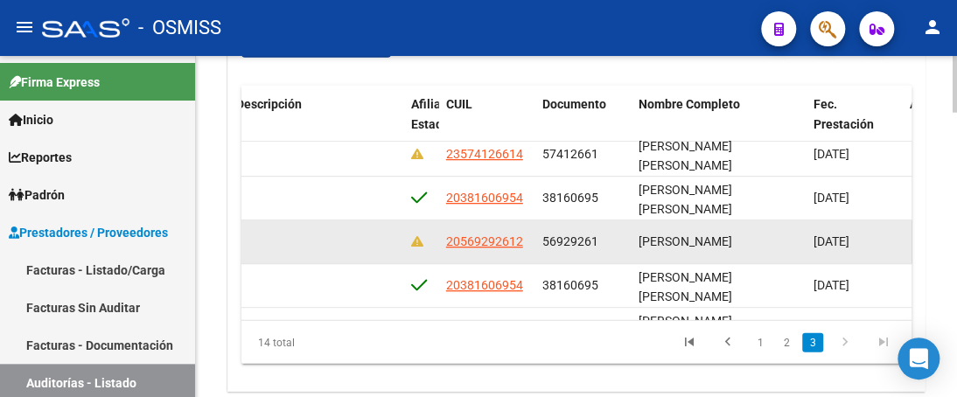
click at [444, 225] on datatable-body-cell "20569292612" at bounding box center [487, 241] width 96 height 43
drag, startPoint x: 443, startPoint y: 237, endPoint x: 529, endPoint y: 241, distance: 86.7
click at [529, 241] on datatable-body-cell "20569292612" at bounding box center [487, 241] width 96 height 43
copy span "20569292612"
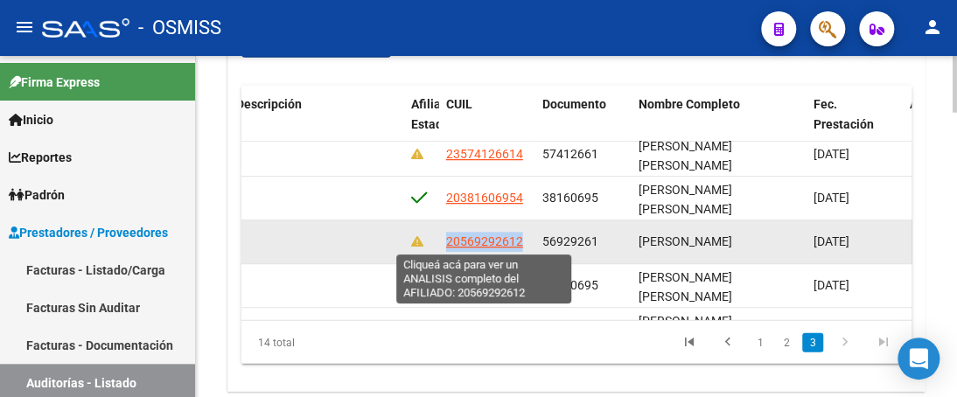
click at [462, 237] on span "20569292612" at bounding box center [484, 241] width 77 height 14
copy span "20569292612"
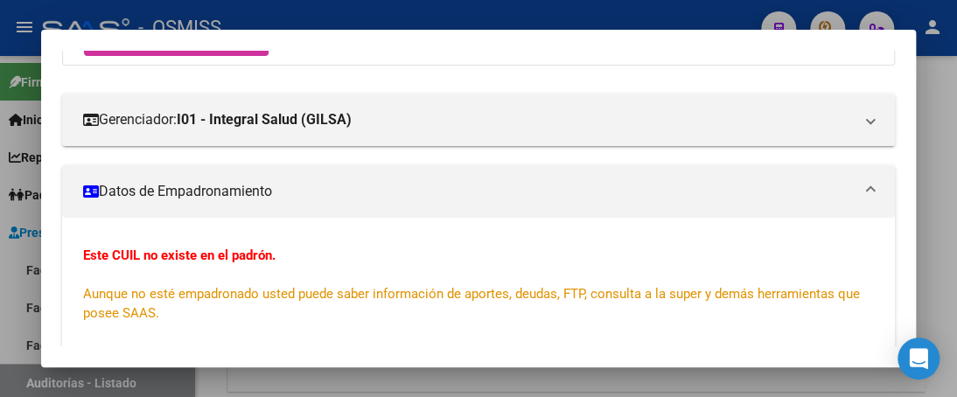
scroll to position [262, 0]
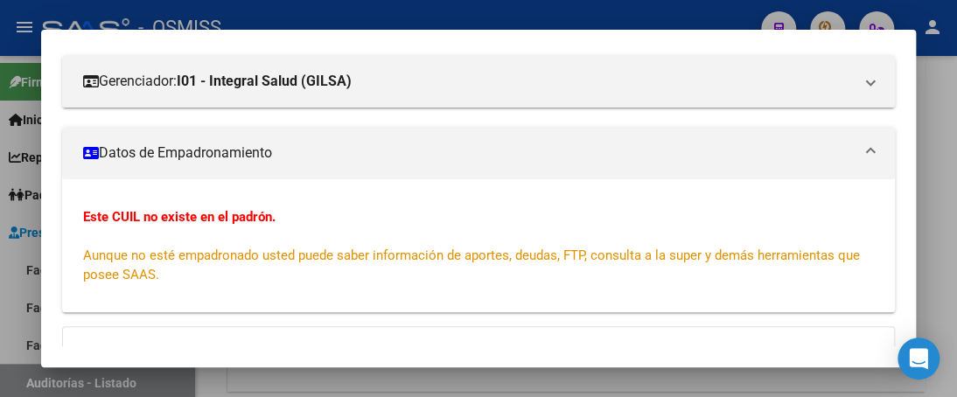
click at [108, 153] on mat-panel-title "Datos de Empadronamiento" at bounding box center [468, 153] width 770 height 21
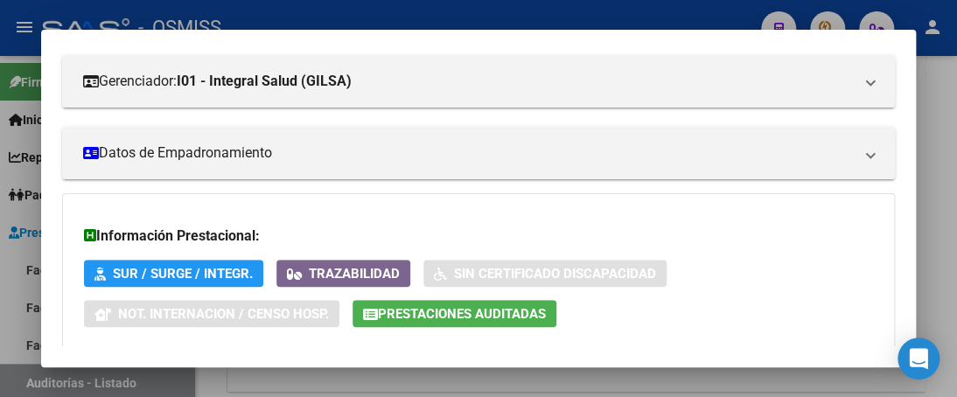
click at [435, 317] on span "Prestaciones Auditadas" at bounding box center [462, 314] width 168 height 16
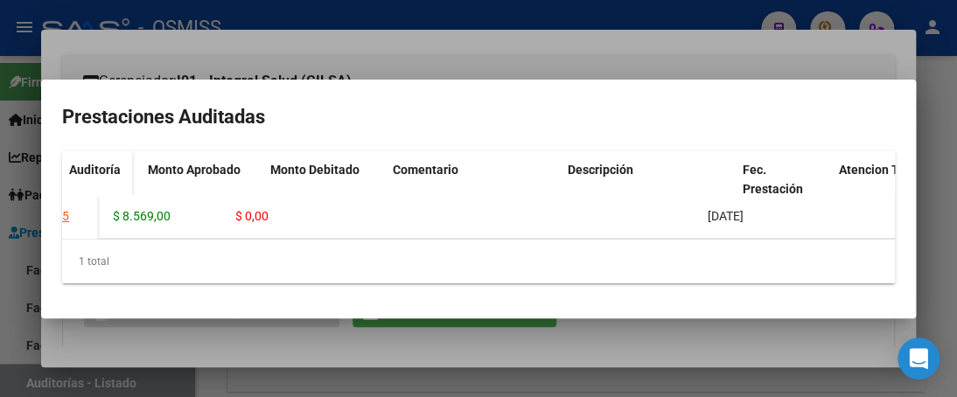
scroll to position [0, 338]
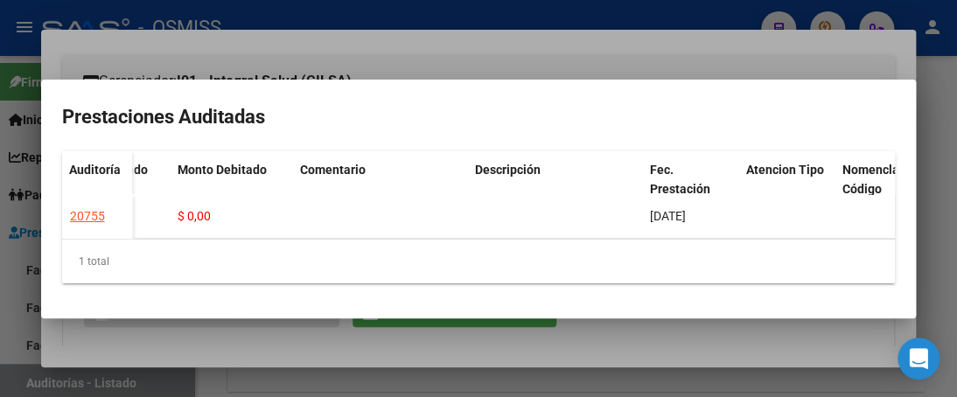
click at [540, 52] on div at bounding box center [478, 198] width 957 height 397
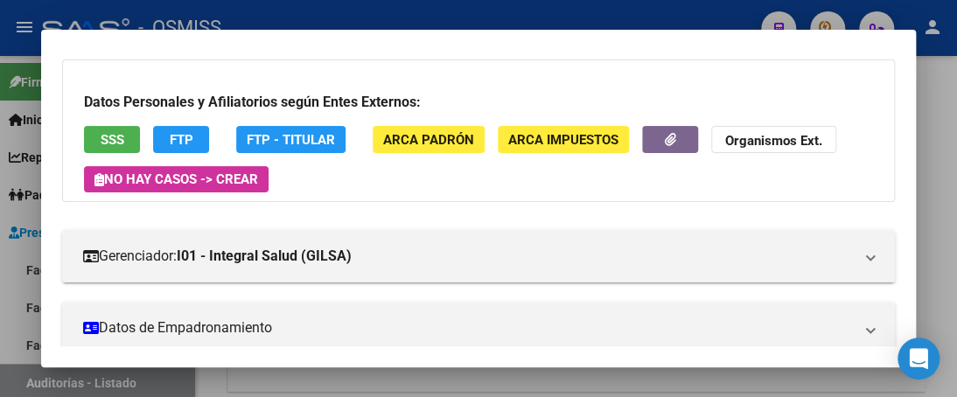
scroll to position [0, 0]
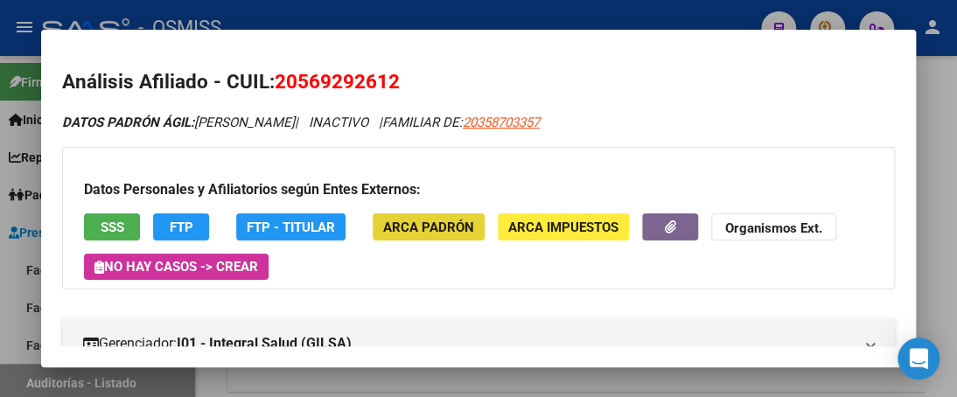
click at [442, 223] on span "ARCA Padrón" at bounding box center [428, 228] width 91 height 16
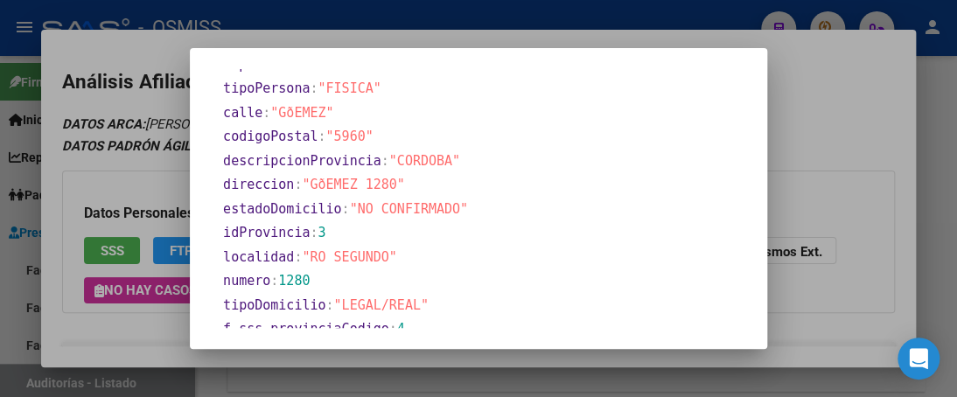
scroll to position [527, 0]
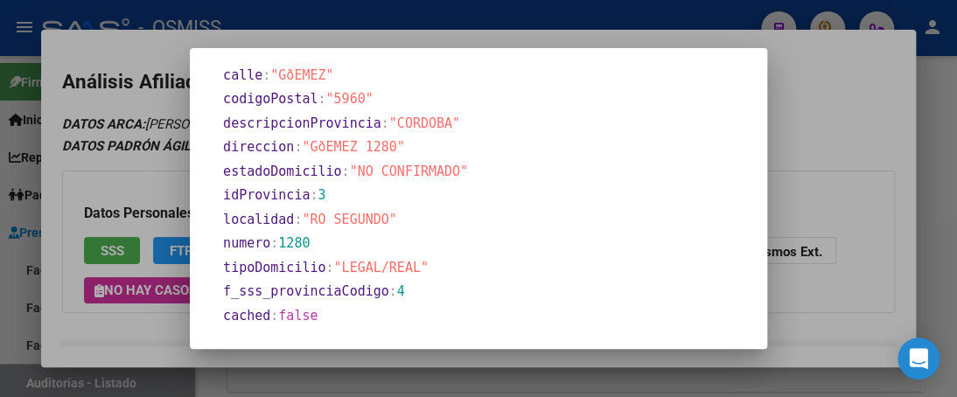
click at [784, 118] on div at bounding box center [478, 198] width 957 height 397
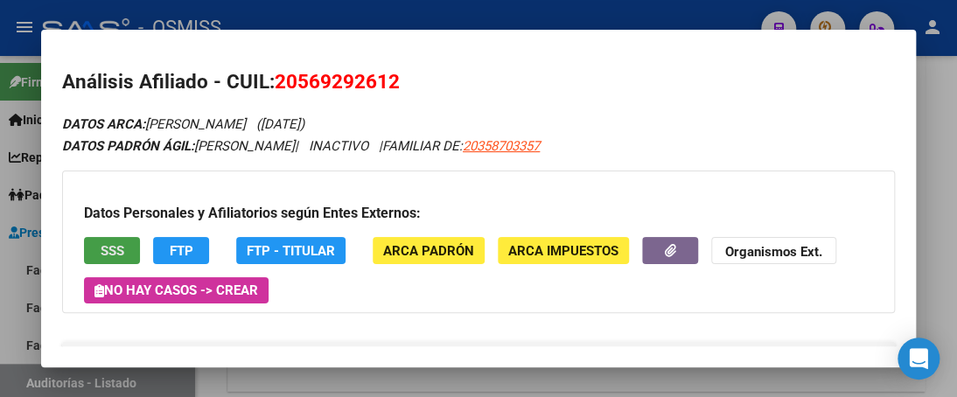
click at [114, 248] on span "SSS" at bounding box center [113, 251] width 24 height 16
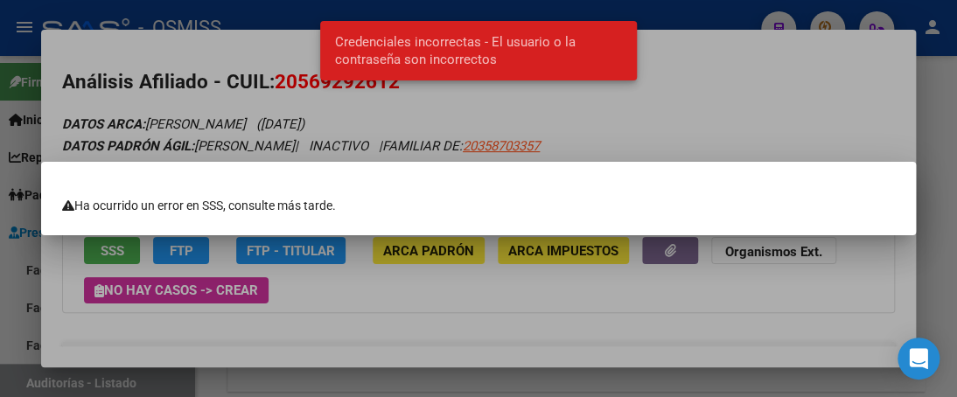
click at [640, 94] on div "Credenciales incorrectas - El usuario o la contraseña son incorrectos" at bounding box center [478, 50] width 358 height 101
click at [666, 142] on div at bounding box center [478, 198] width 957 height 397
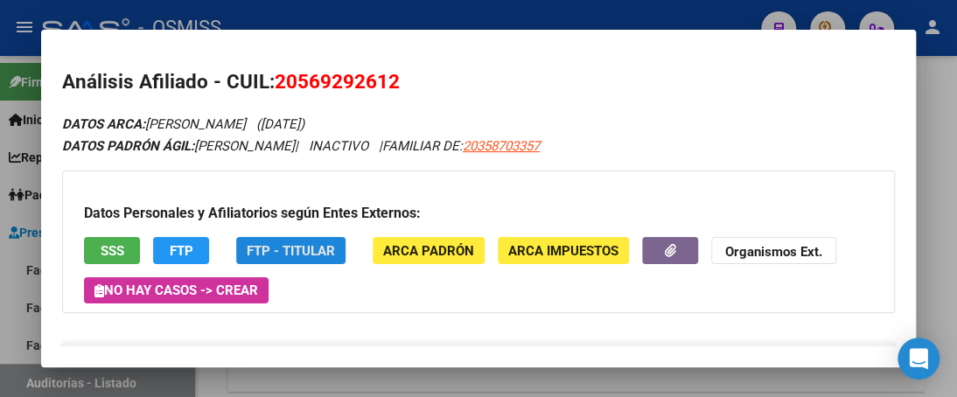
click at [290, 249] on span "FTP - Titular" at bounding box center [291, 251] width 88 height 16
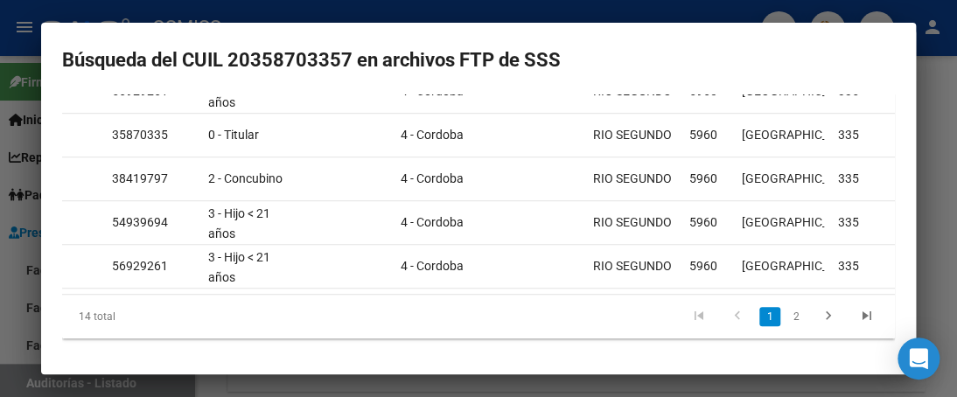
scroll to position [0, 673]
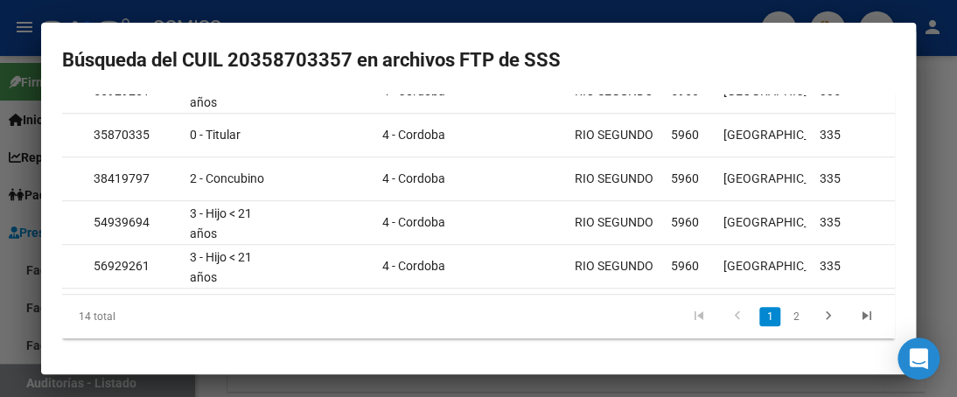
click at [612, 11] on div at bounding box center [478, 198] width 957 height 397
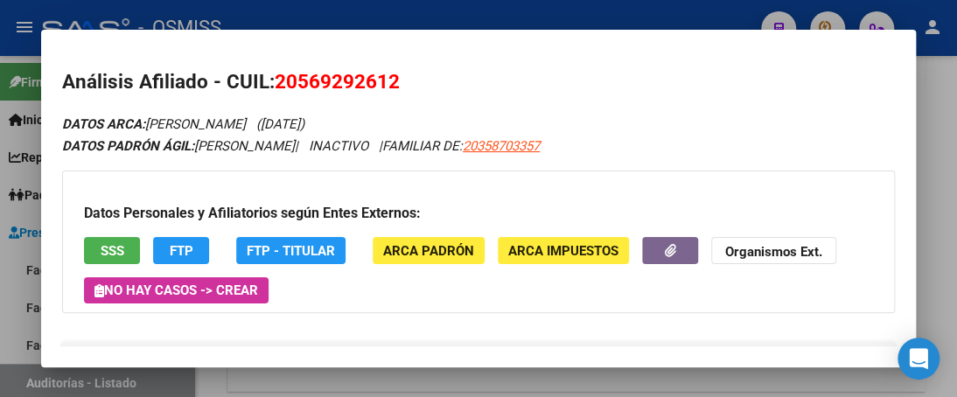
click at [437, 13] on div at bounding box center [478, 198] width 957 height 397
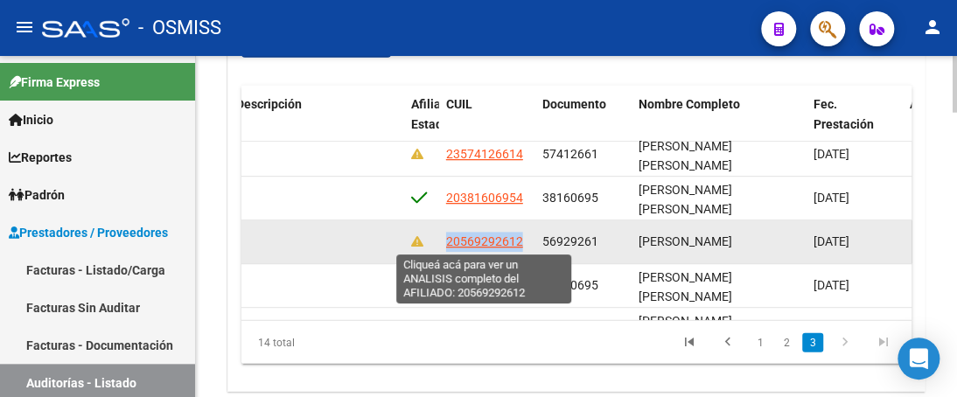
click at [462, 244] on span "20569292612" at bounding box center [484, 241] width 77 height 14
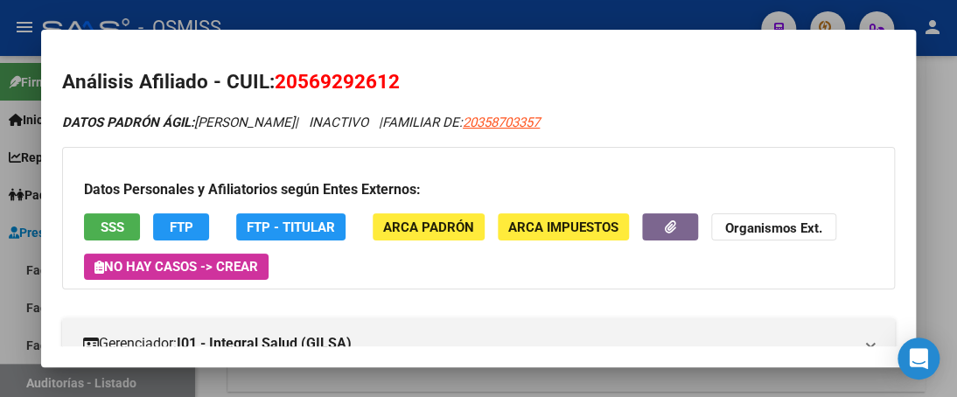
click at [412, 225] on span "ARCA Padrón" at bounding box center [428, 228] width 91 height 16
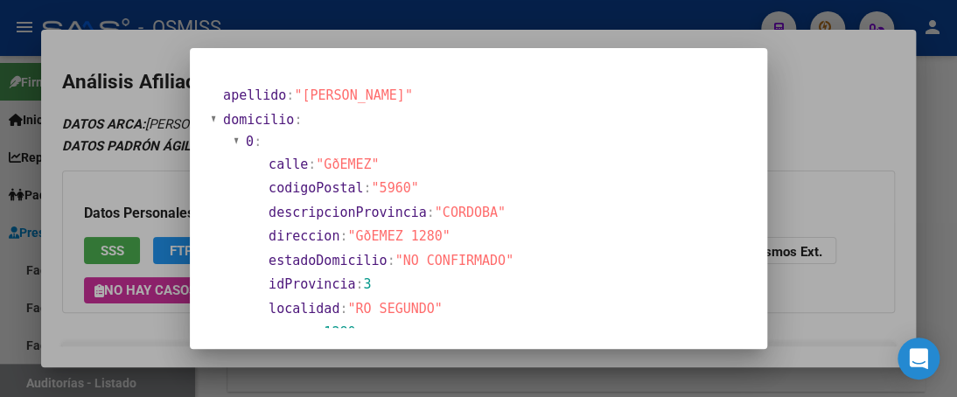
click at [392, 7] on div at bounding box center [478, 198] width 957 height 397
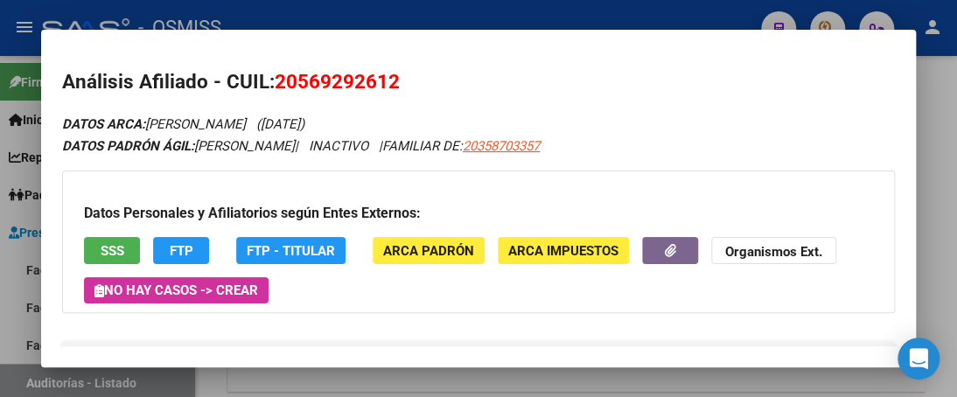
click at [703, 20] on div at bounding box center [478, 198] width 957 height 397
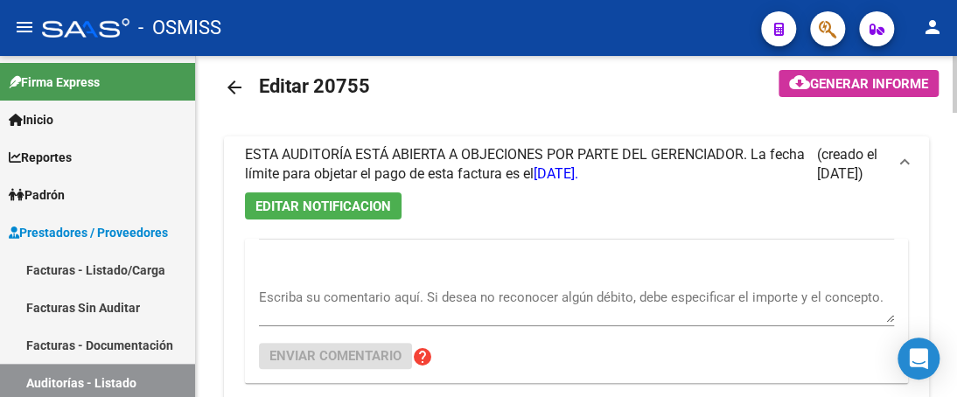
scroll to position [0, 0]
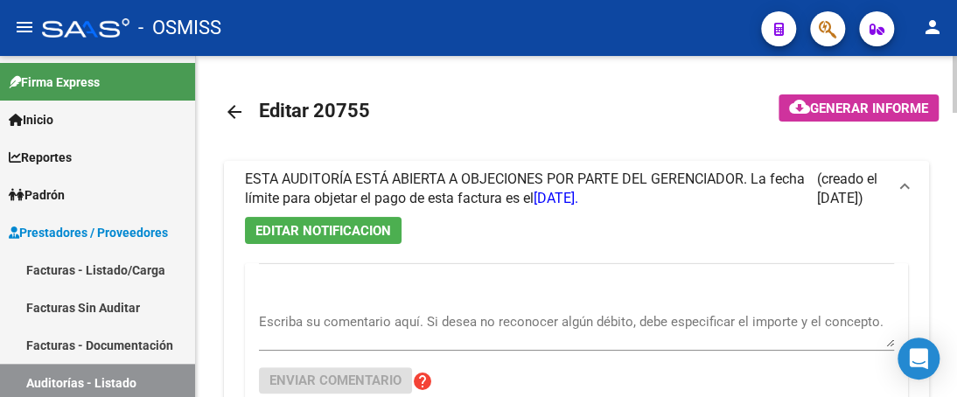
click at [288, 333] on textarea "Escriba su comentario aquí. Si desea no reconocer algún débito, debe especifica…" at bounding box center [576, 329] width 635 height 35
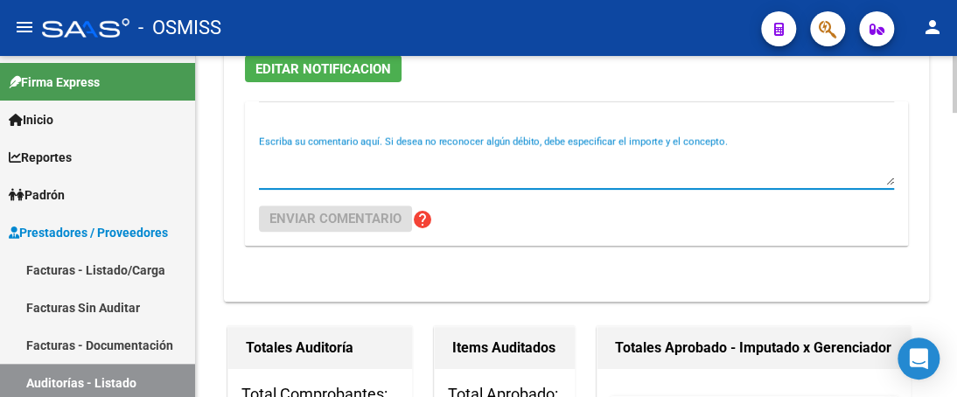
scroll to position [262, 0]
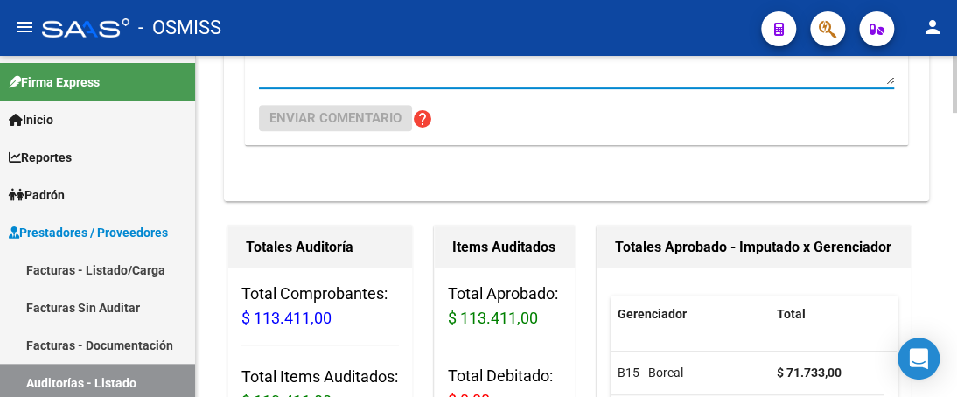
click at [262, 81] on textarea "Escriba su comentario aquí. Si desea no reconocer algún débito, debe especifica…" at bounding box center [576, 67] width 635 height 35
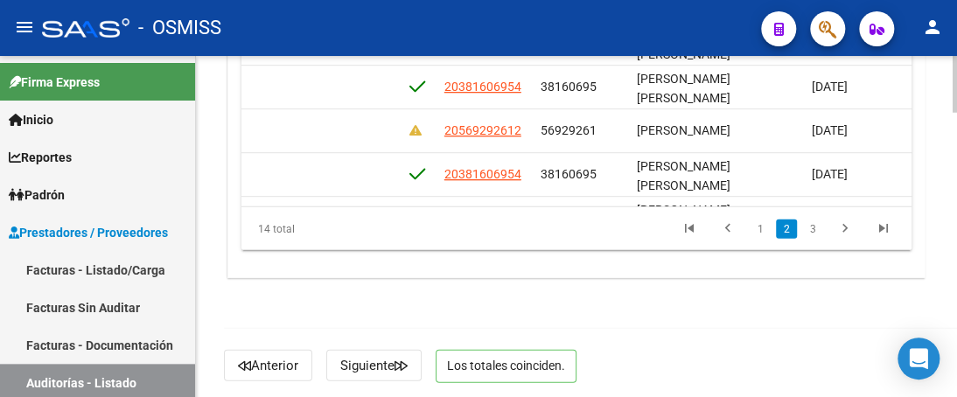
scroll to position [1691, 0]
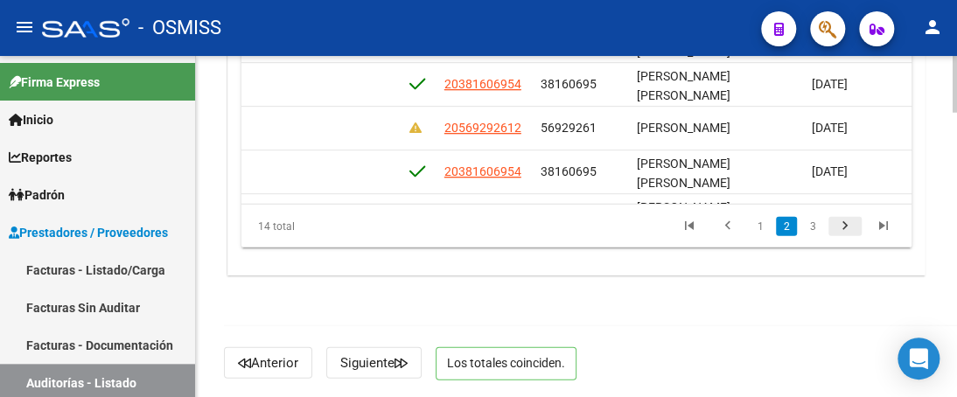
click at [839, 221] on icon "go to next page" at bounding box center [845, 228] width 23 height 21
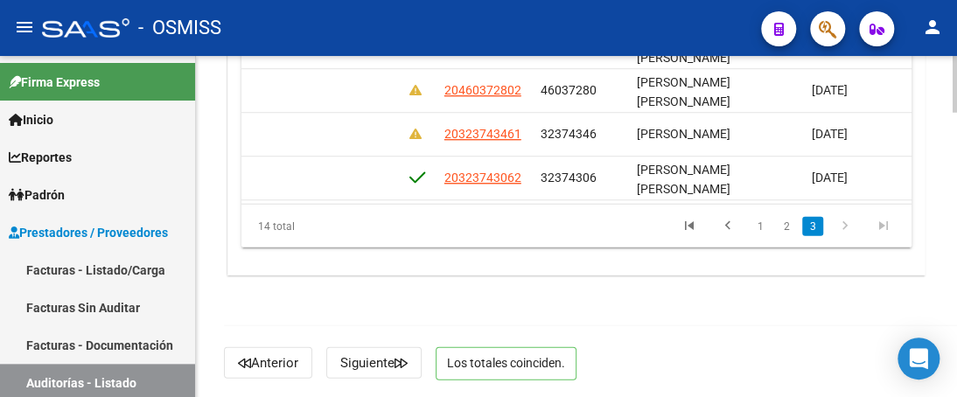
click at [839, 223] on icon "go to next page" at bounding box center [845, 228] width 23 height 21
click at [727, 222] on icon "go to previous page" at bounding box center [727, 228] width 23 height 21
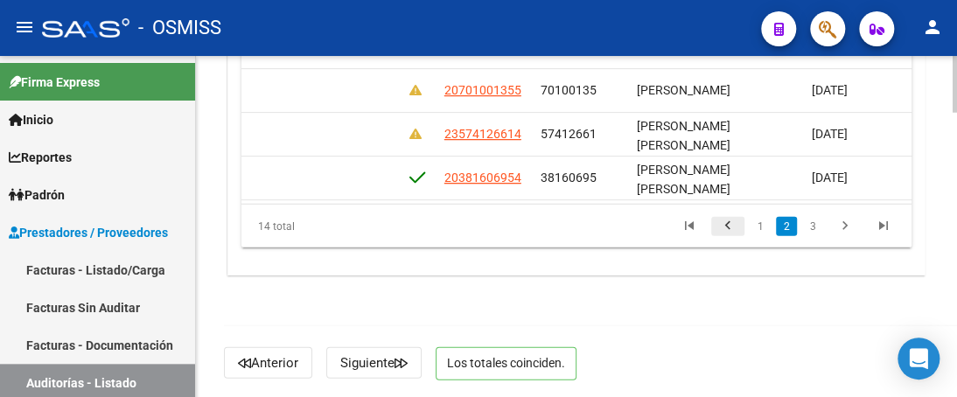
click at [727, 222] on icon "go to previous page" at bounding box center [727, 228] width 23 height 21
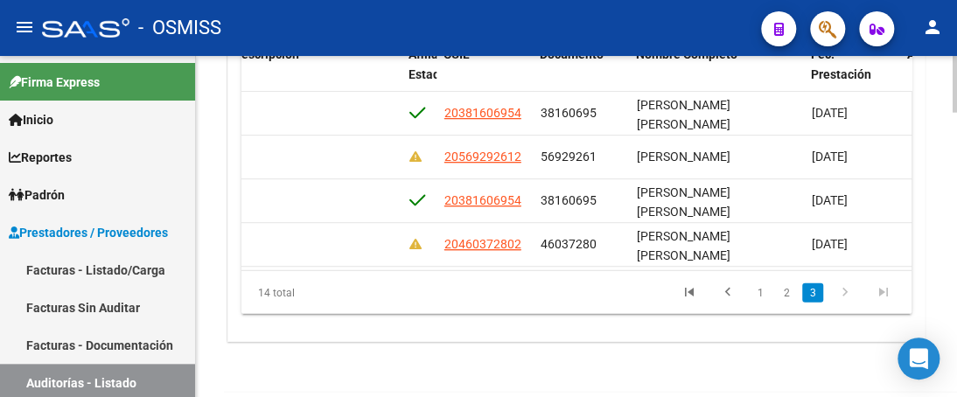
scroll to position [1650, 0]
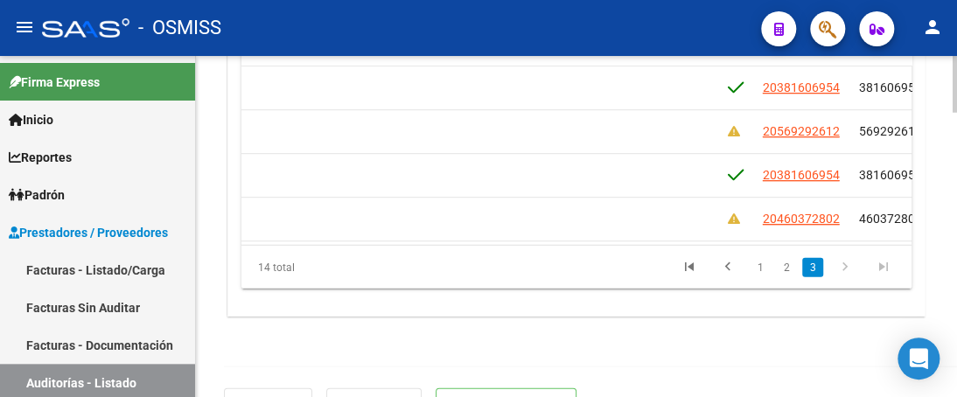
scroll to position [350, 1126]
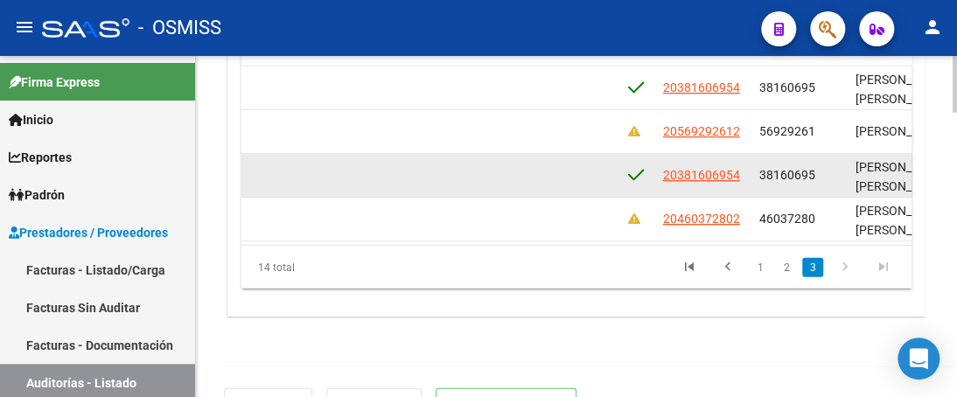
drag, startPoint x: 657, startPoint y: 169, endPoint x: 745, endPoint y: 181, distance: 89.2
click at [745, 181] on datatable-body-cell "20381606954" at bounding box center [703, 175] width 96 height 43
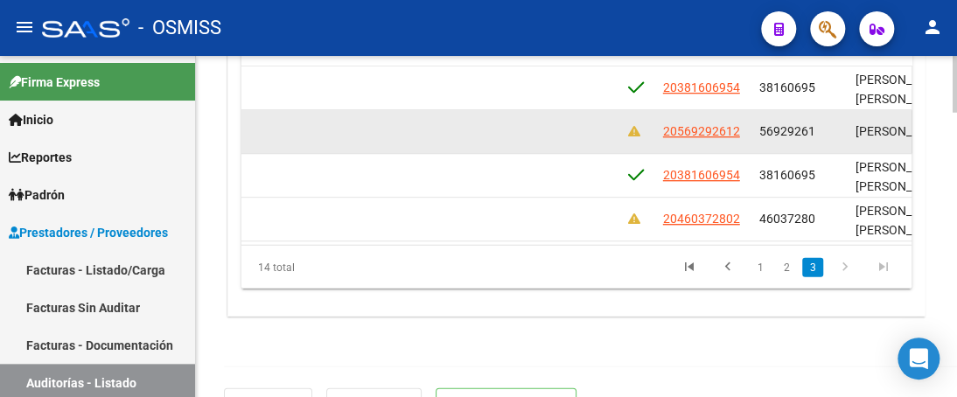
copy span "20381606954"
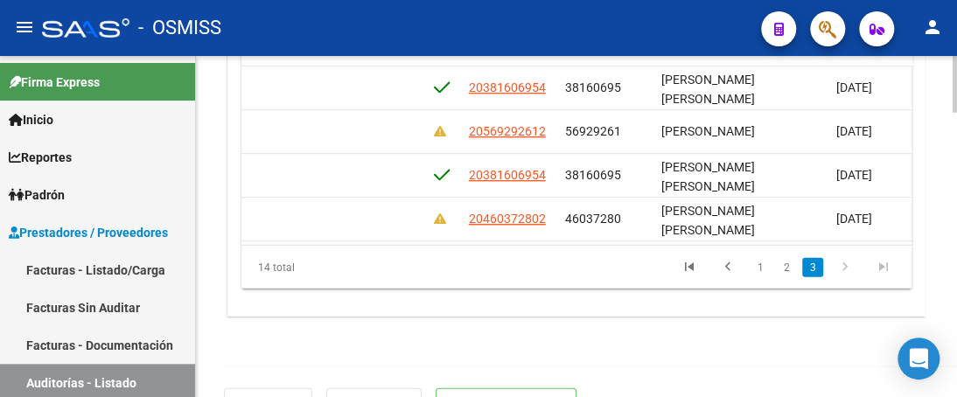
scroll to position [350, 1341]
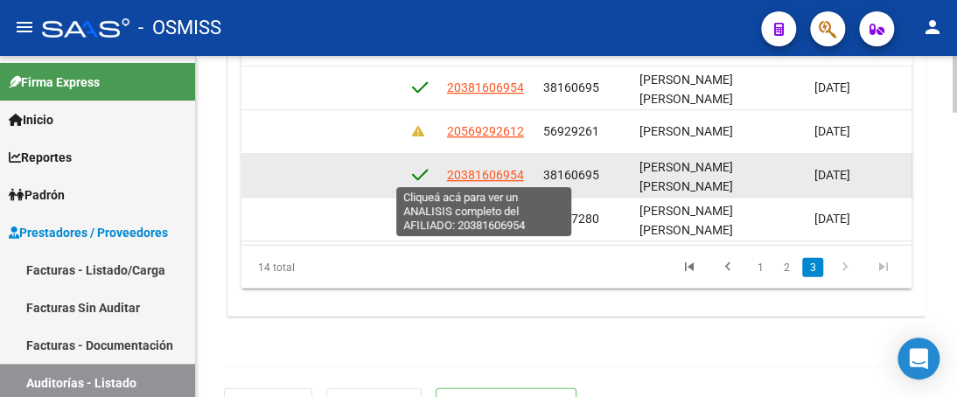
click at [449, 172] on span "20381606954" at bounding box center [485, 175] width 77 height 14
copy span "20381606954"
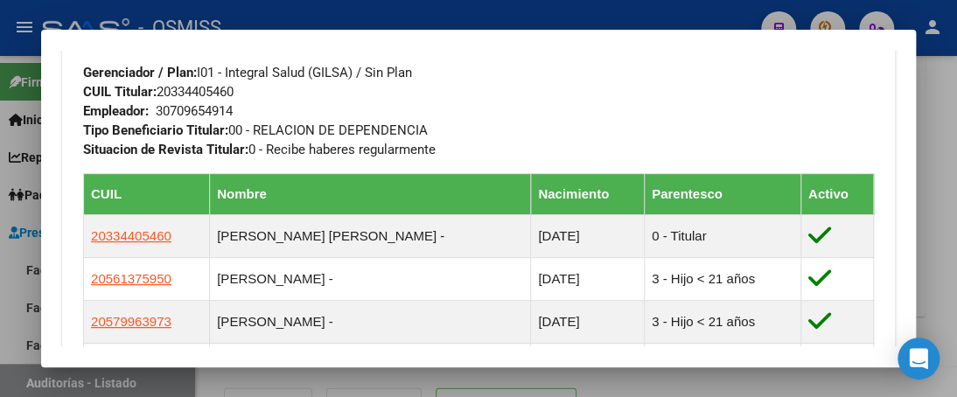
scroll to position [1050, 0]
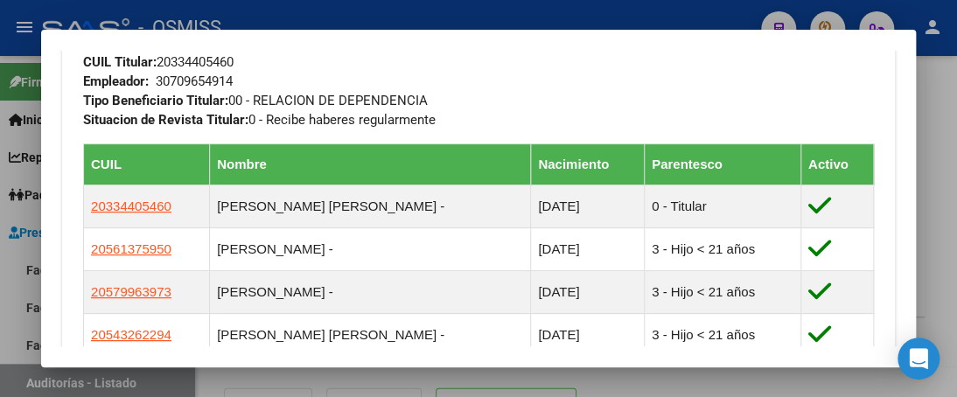
click at [429, 17] on div at bounding box center [478, 198] width 957 height 397
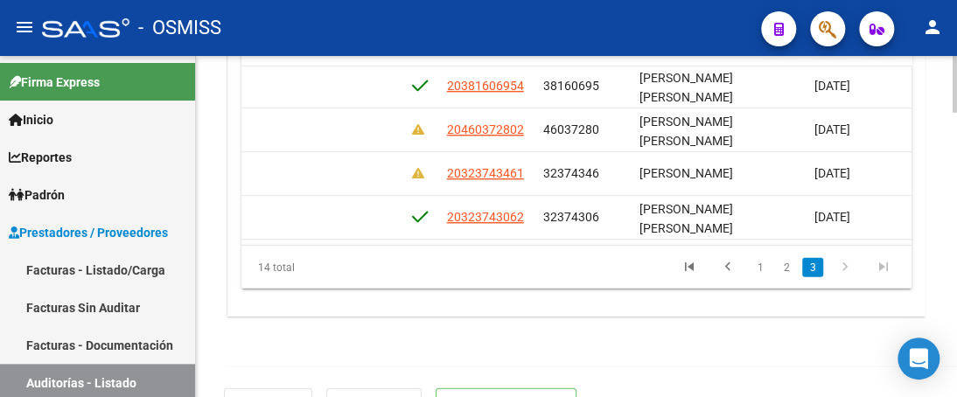
scroll to position [452, 1323]
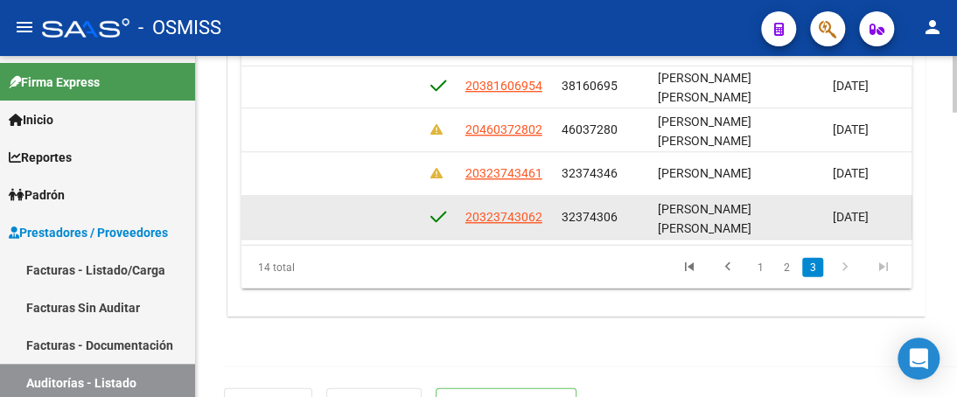
drag, startPoint x: 465, startPoint y: 202, endPoint x: 546, endPoint y: 200, distance: 80.5
click at [546, 207] on div "20323743062" at bounding box center [506, 217] width 82 height 20
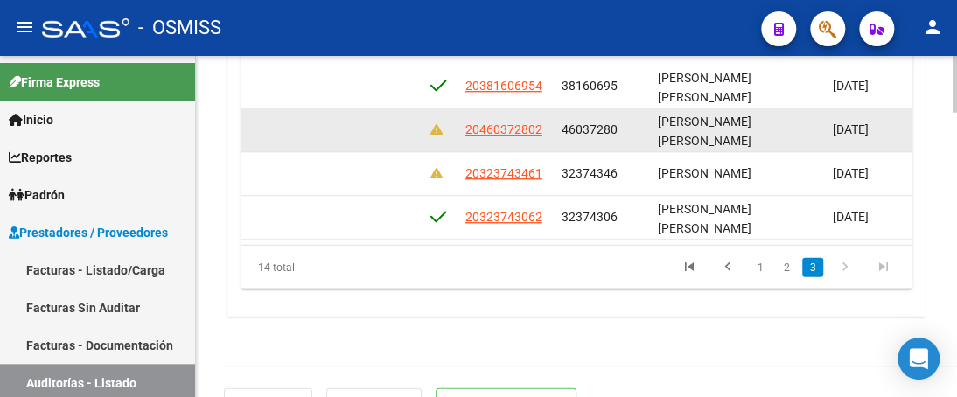
copy span "20323743062"
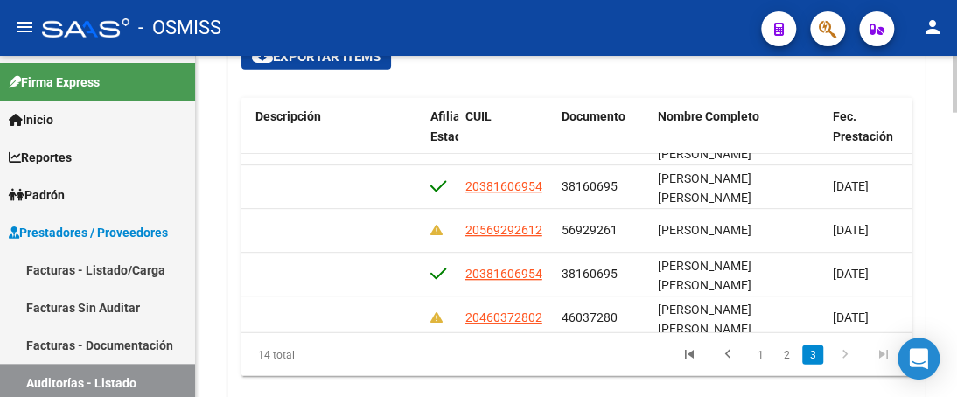
scroll to position [358, 1323]
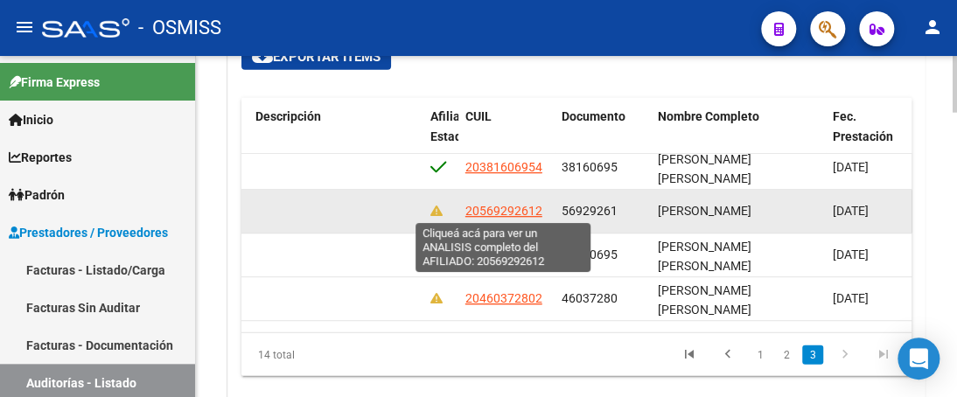
click at [512, 206] on span "20569292612" at bounding box center [503, 211] width 77 height 14
type textarea "20569292612"
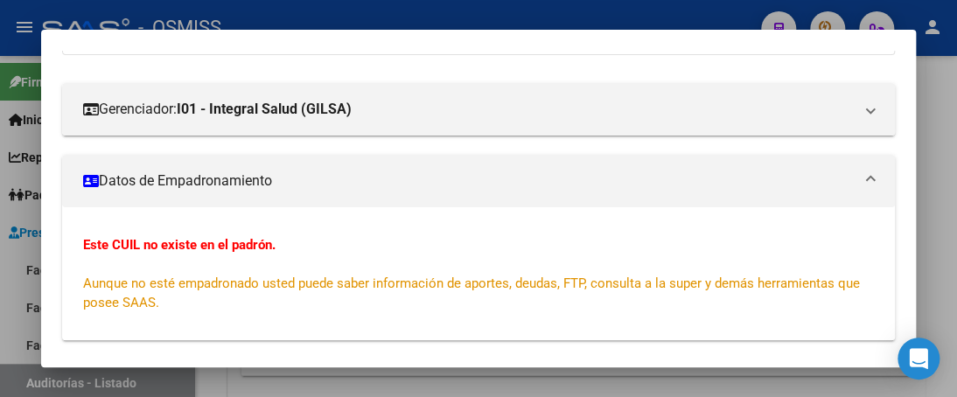
scroll to position [262, 0]
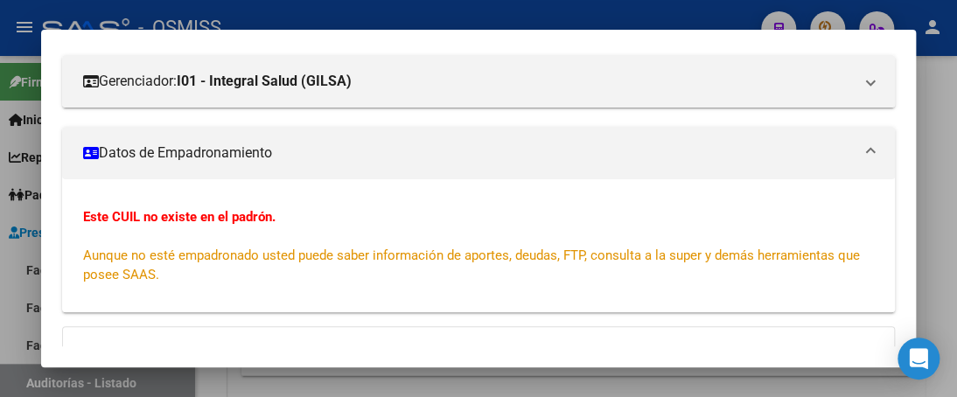
click at [485, 17] on div at bounding box center [478, 198] width 957 height 397
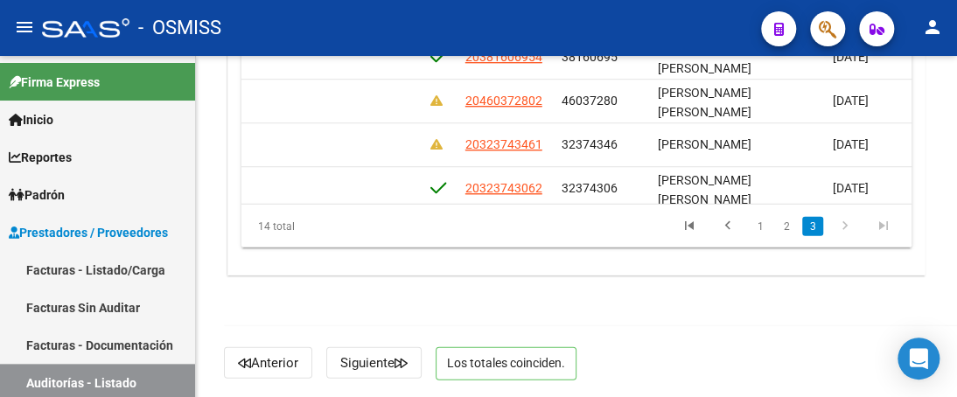
scroll to position [445, 1323]
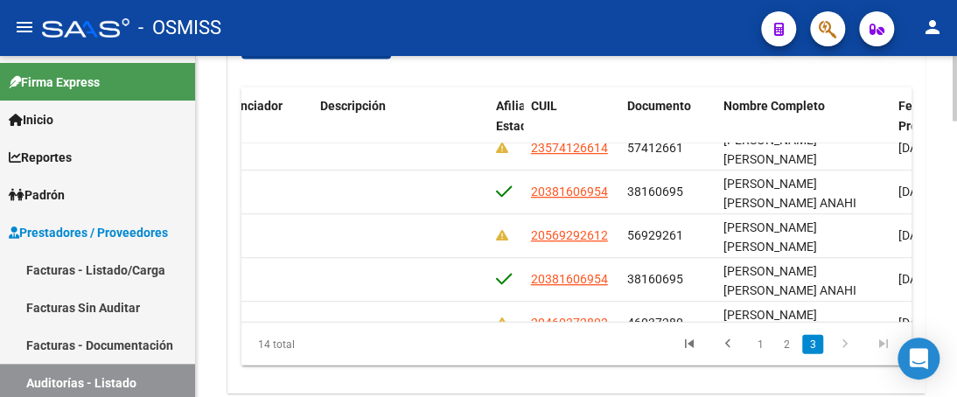
scroll to position [325, 1257]
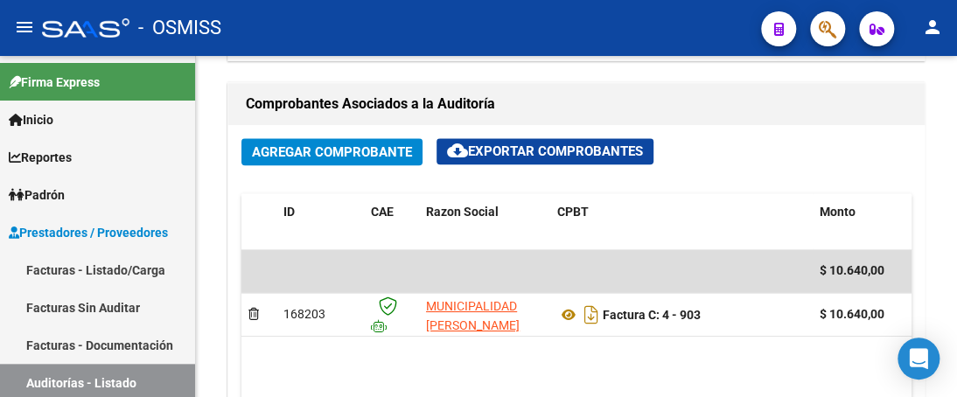
scroll to position [787, 0]
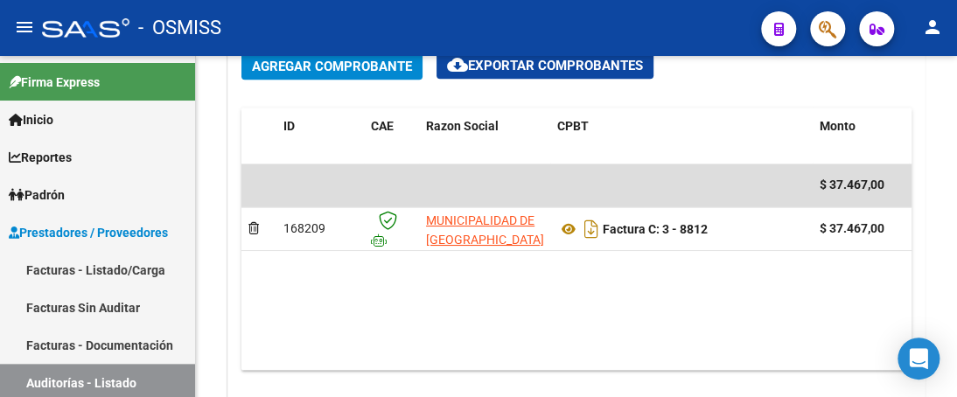
scroll to position [962, 0]
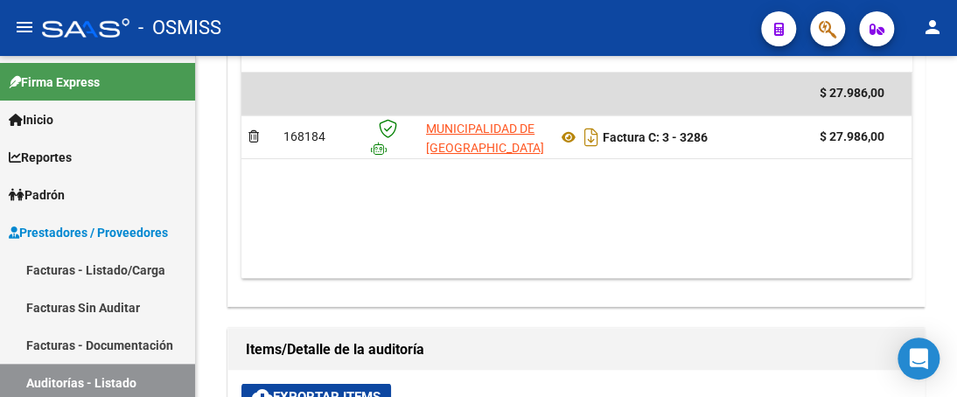
scroll to position [962, 0]
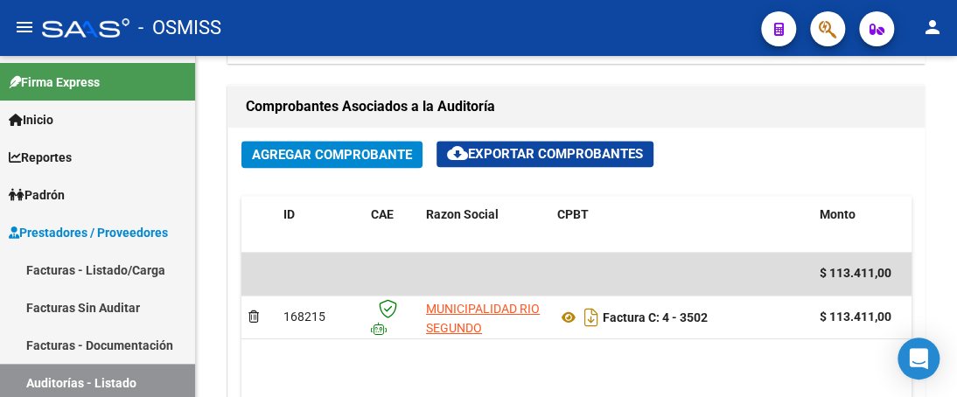
scroll to position [787, 0]
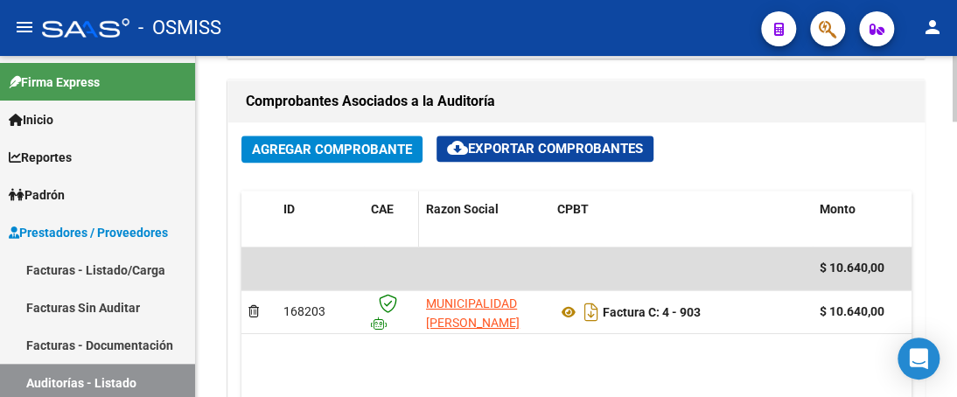
scroll to position [875, 0]
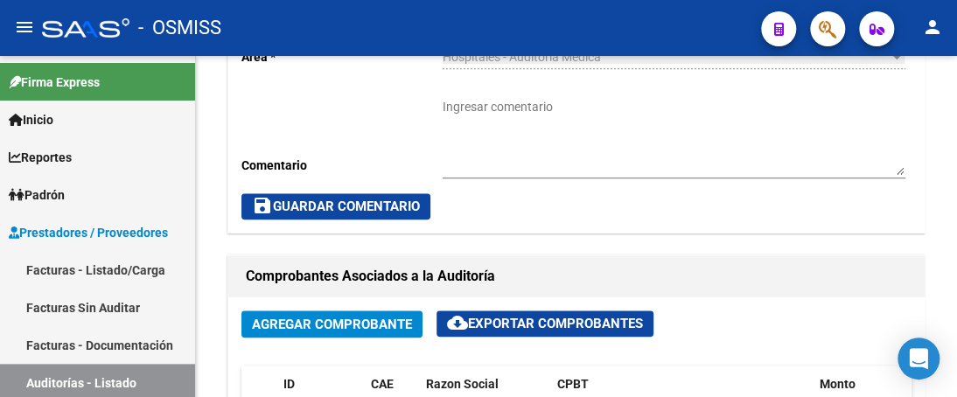
scroll to position [875, 0]
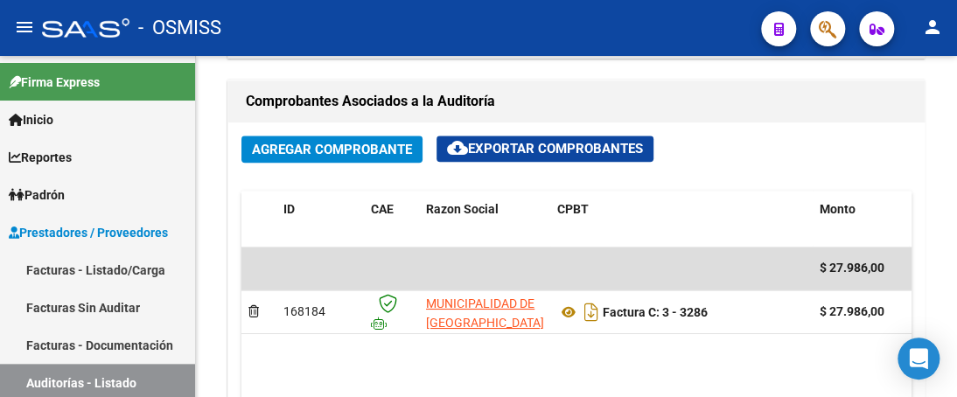
scroll to position [875, 0]
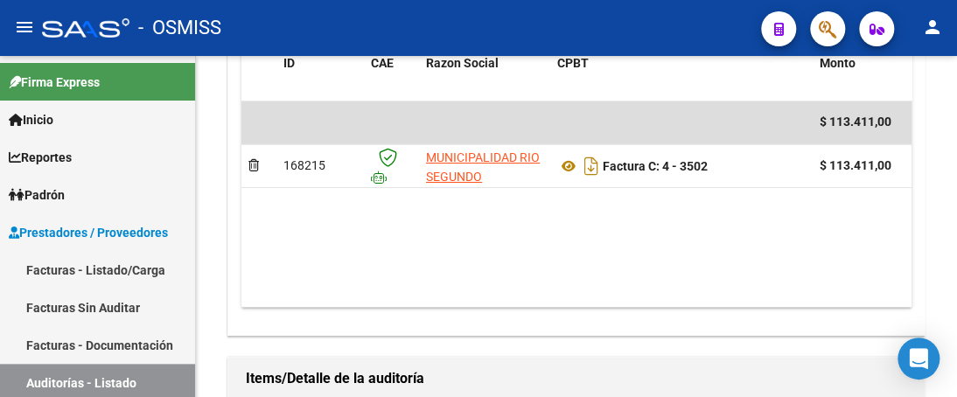
scroll to position [962, 0]
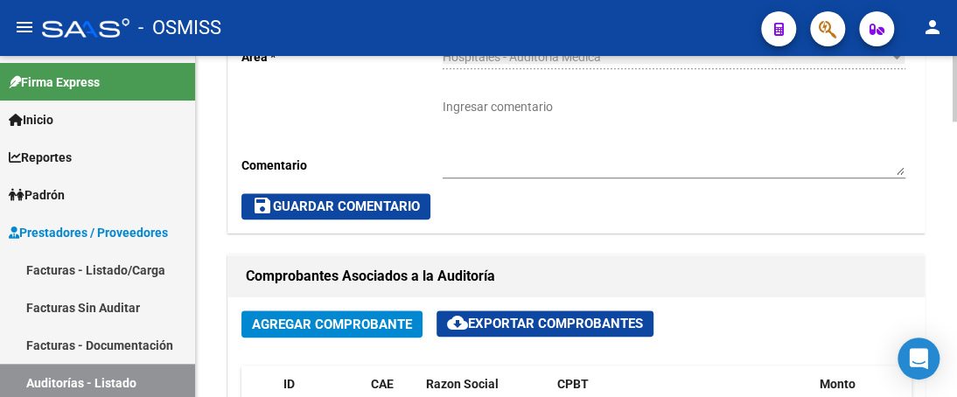
scroll to position [787, 0]
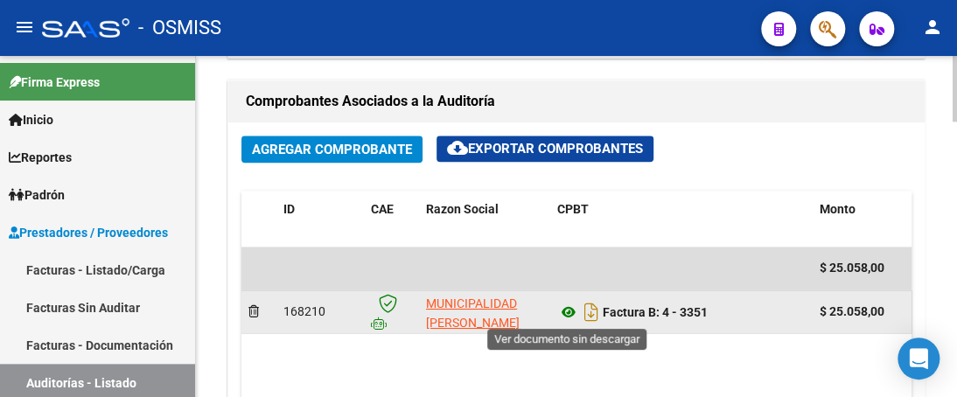
click at [562, 312] on icon at bounding box center [568, 312] width 23 height 21
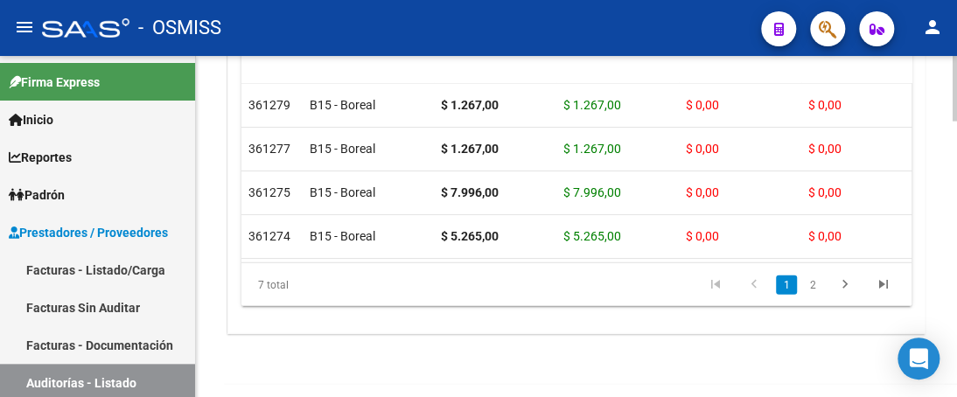
scroll to position [1431, 0]
